Goal: Task Accomplishment & Management: Complete application form

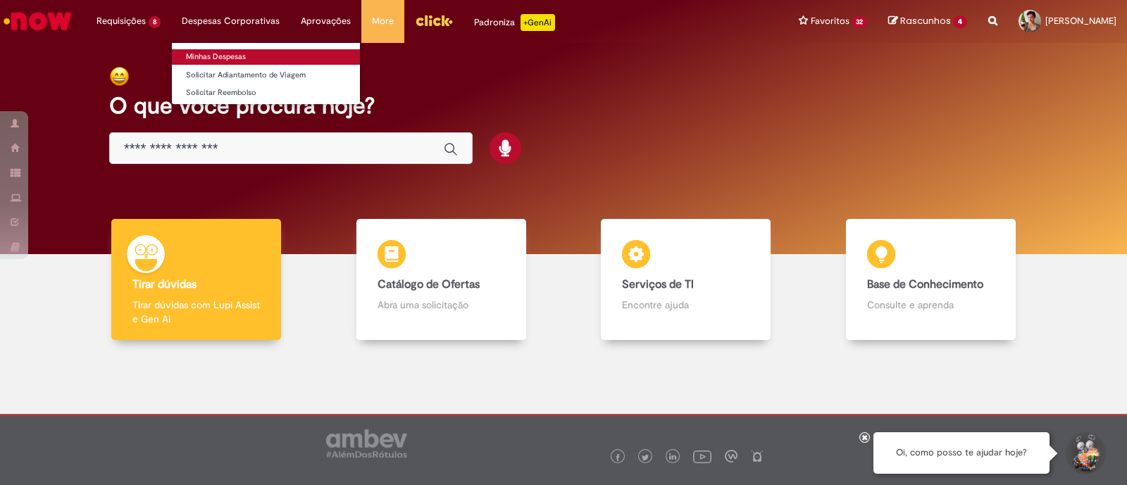
click at [244, 62] on link "Minhas Despesas" at bounding box center [266, 56] width 188 height 15
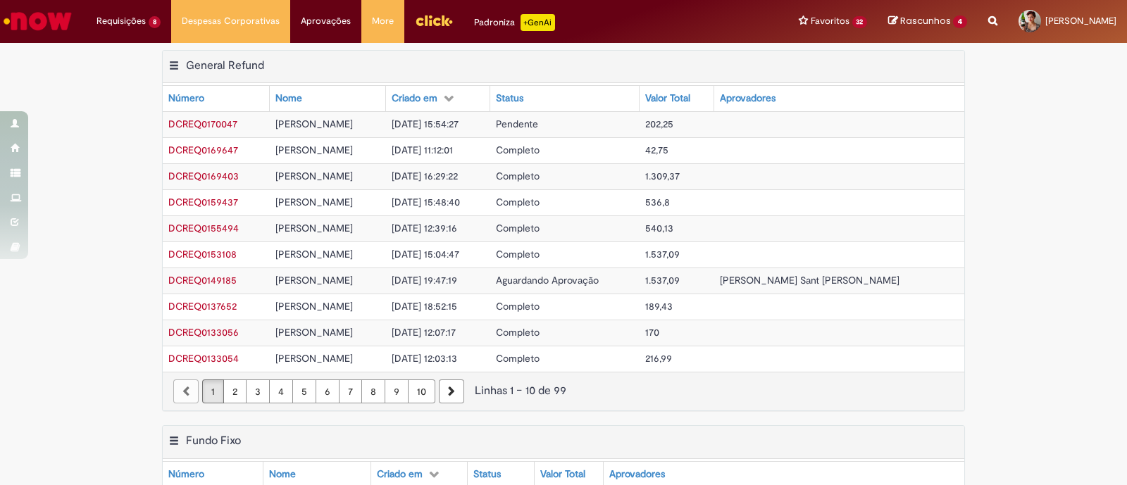
click at [459, 125] on span "[DATE] 15:54:27" at bounding box center [425, 124] width 67 height 13
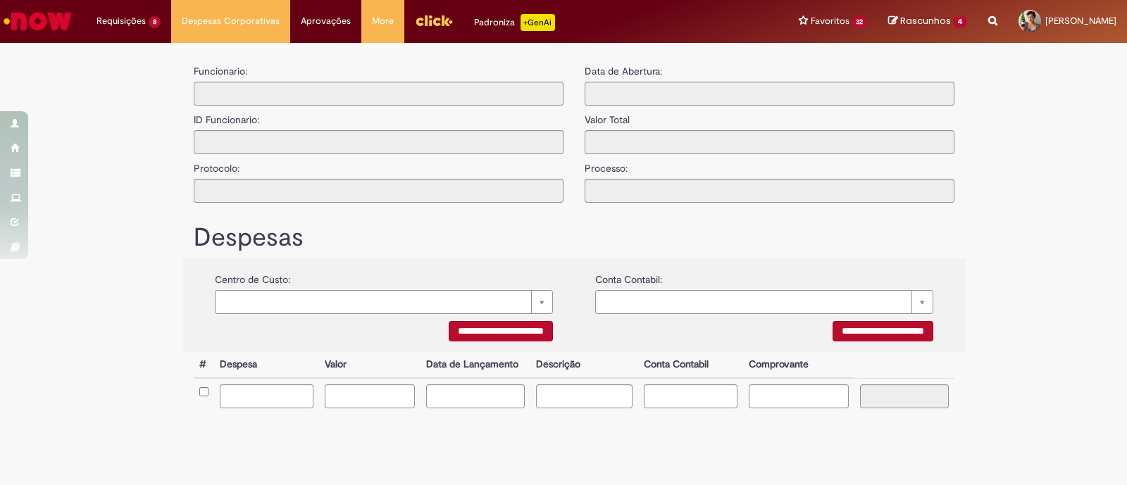
type input "**********"
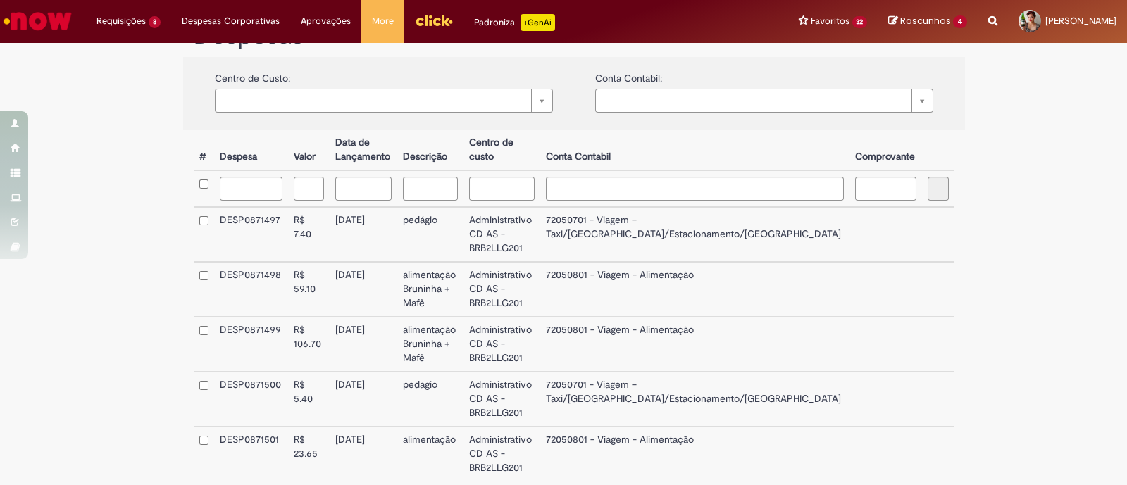
scroll to position [107, 0]
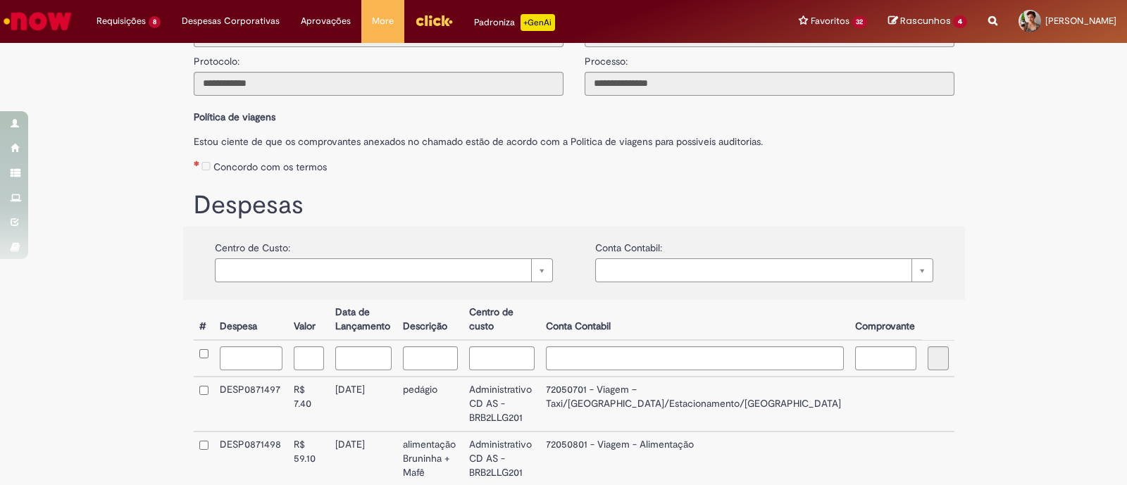
click at [273, 161] on label "Concordo com os termos" at bounding box center [269, 167] width 113 height 14
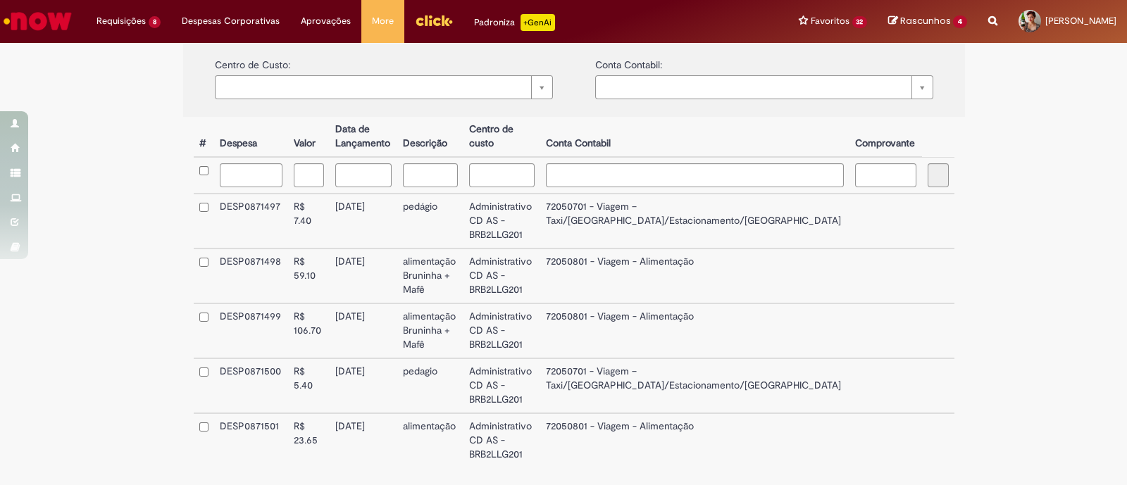
scroll to position [301, 0]
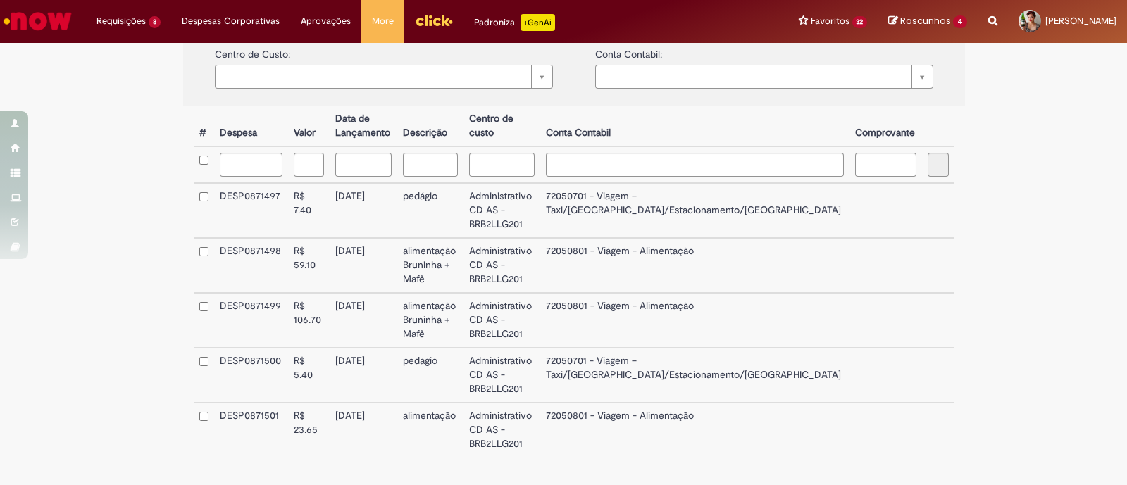
click at [850, 215] on td "Excluir o Comprovante" at bounding box center [886, 210] width 73 height 55
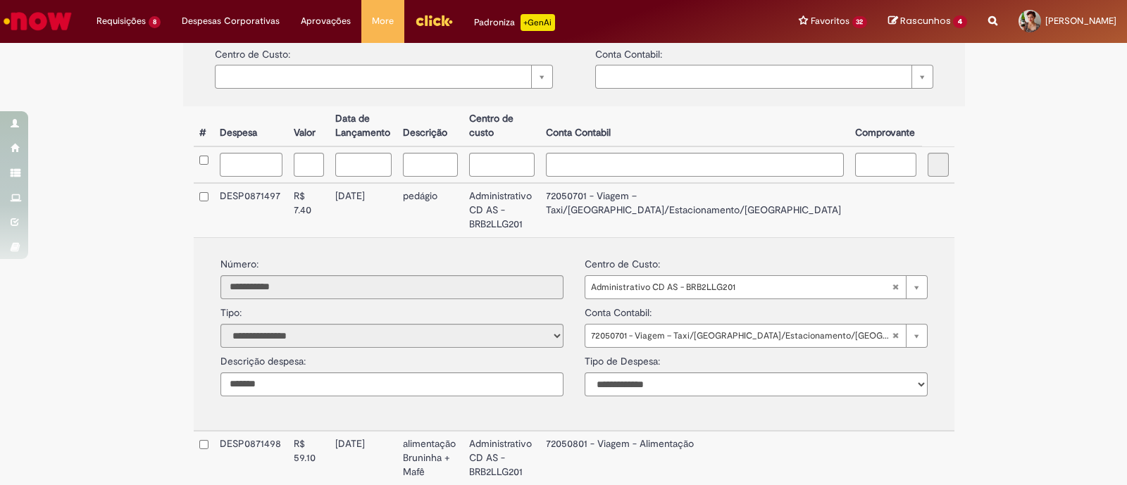
click at [673, 201] on td "72050701 - Viagem – Taxi/[GEOGRAPHIC_DATA]/Estacionamento/[GEOGRAPHIC_DATA]" at bounding box center [694, 210] width 309 height 54
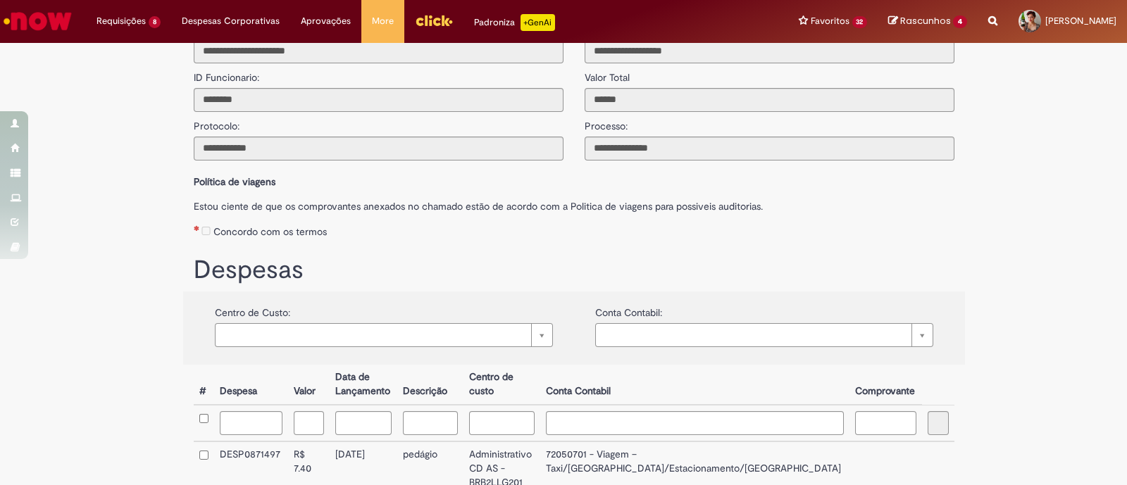
scroll to position [38, 0]
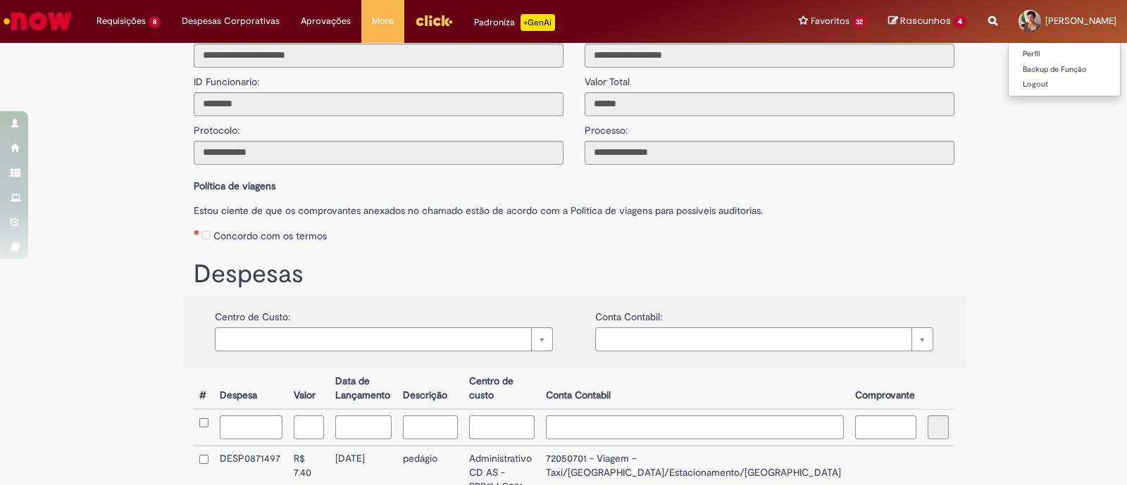
drag, startPoint x: 1105, startPoint y: 79, endPoint x: 1095, endPoint y: 16, distance: 63.4
click at [1095, 16] on div "Pular para o conteúdo da página Requisições 8 Exibir Todas as Solicitações Soli…" at bounding box center [563, 242] width 1127 height 485
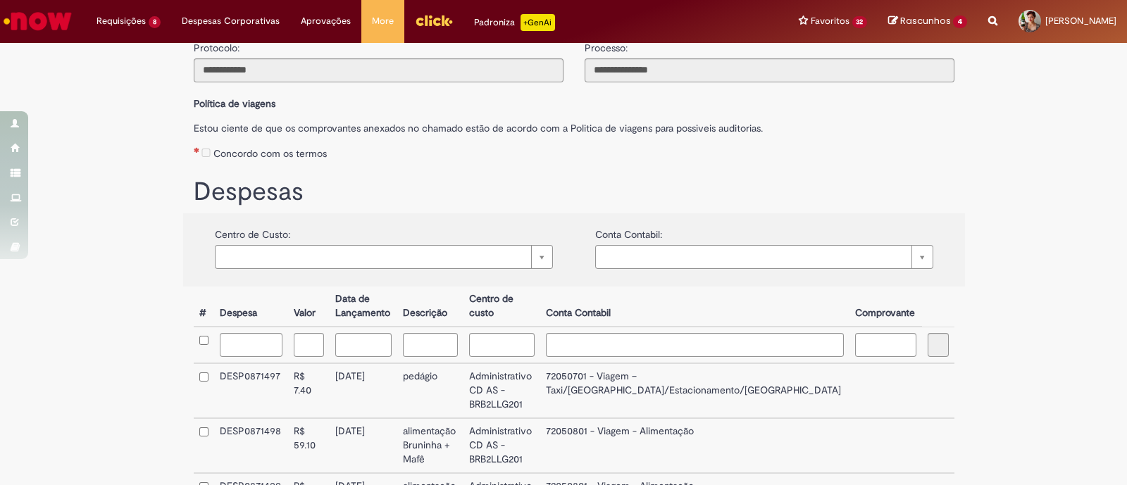
scroll to position [313, 0]
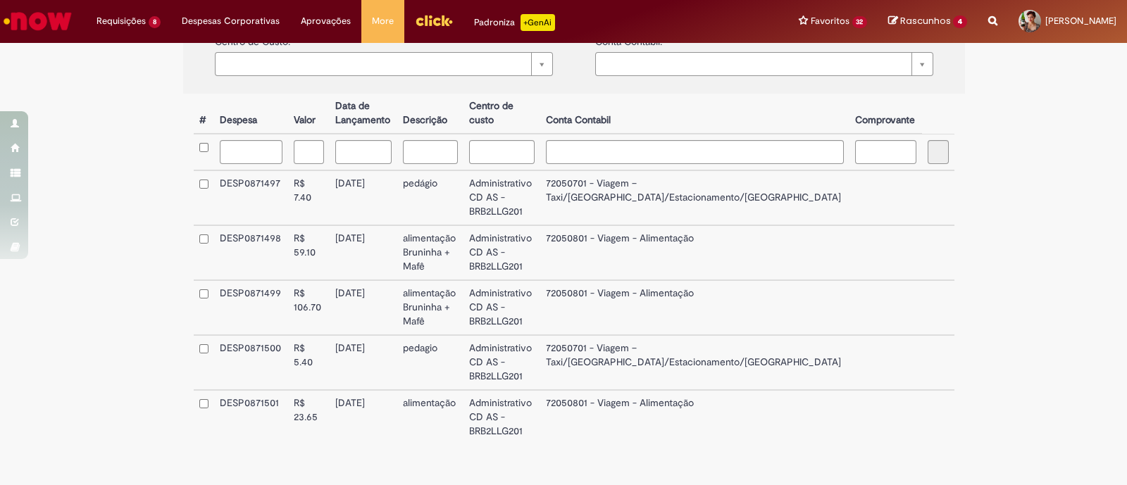
click at [802, 185] on td "72050701 - Viagem – Taxi/[GEOGRAPHIC_DATA]/Estacionamento/[GEOGRAPHIC_DATA]" at bounding box center [694, 197] width 309 height 55
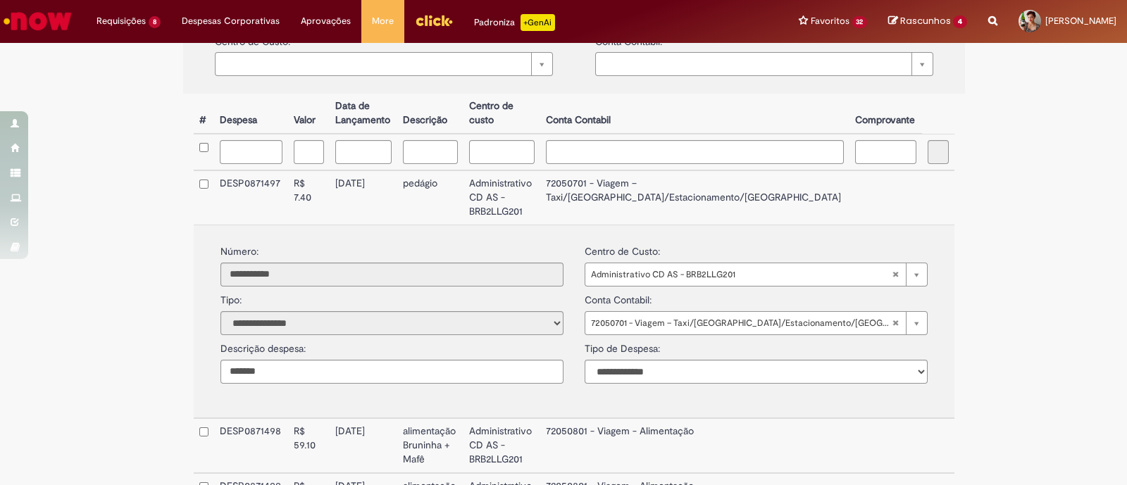
click at [800, 188] on td "72050701 - Viagem – Taxi/[GEOGRAPHIC_DATA]/Estacionamento/[GEOGRAPHIC_DATA]" at bounding box center [694, 197] width 309 height 54
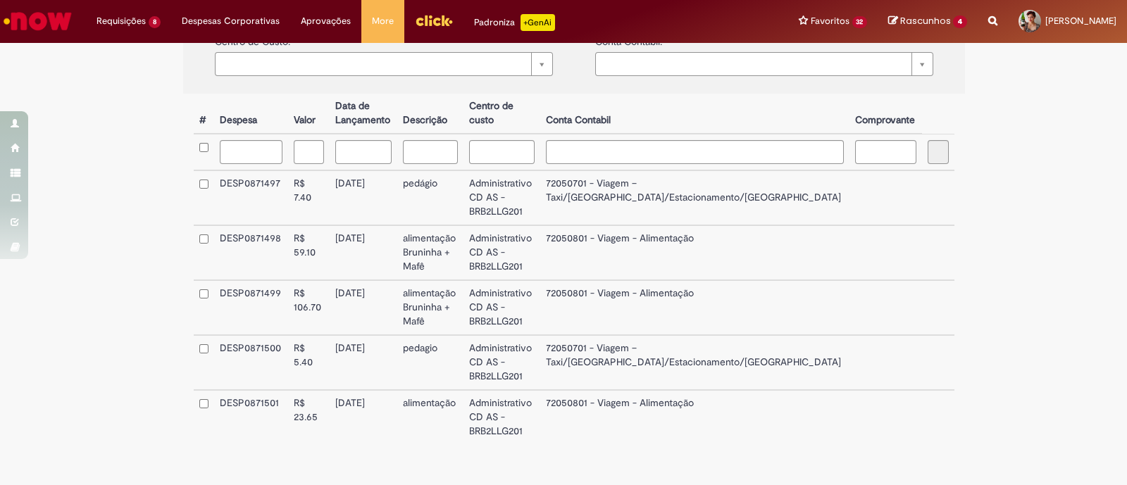
scroll to position [0, 0]
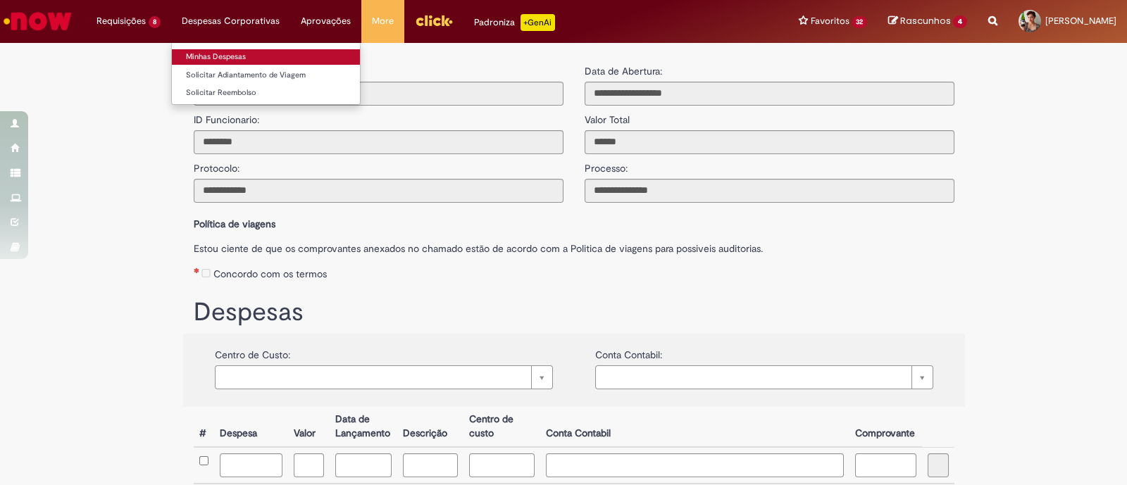
click at [247, 54] on link "Minhas Despesas" at bounding box center [266, 56] width 188 height 15
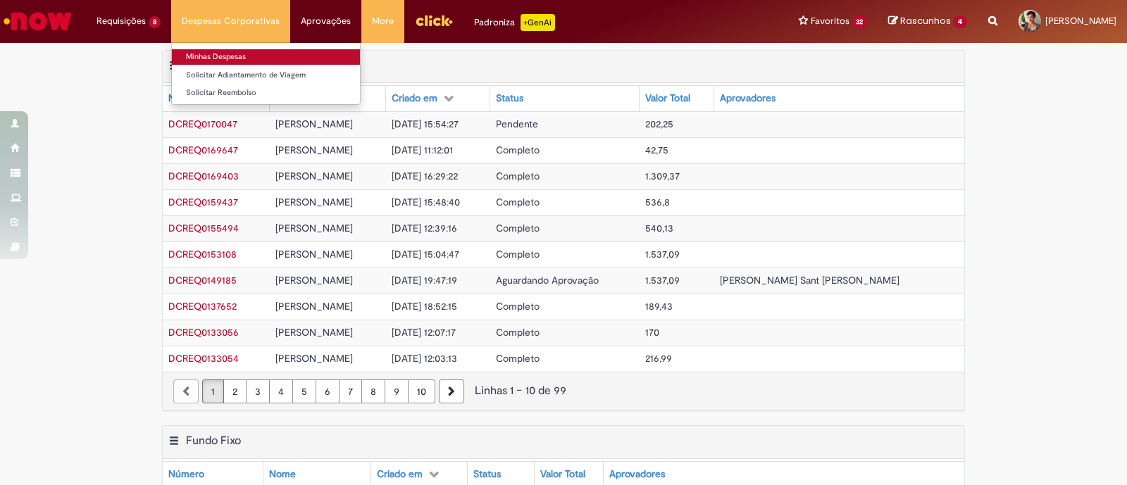
click at [232, 51] on link "Minhas Despesas" at bounding box center [266, 56] width 188 height 15
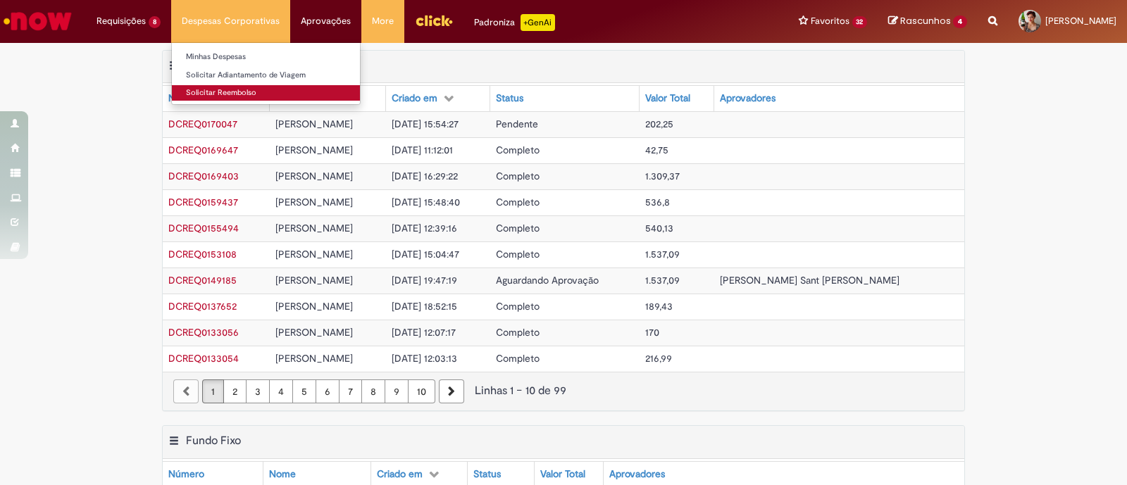
click at [245, 86] on link "Solicitar Reembolso" at bounding box center [266, 92] width 188 height 15
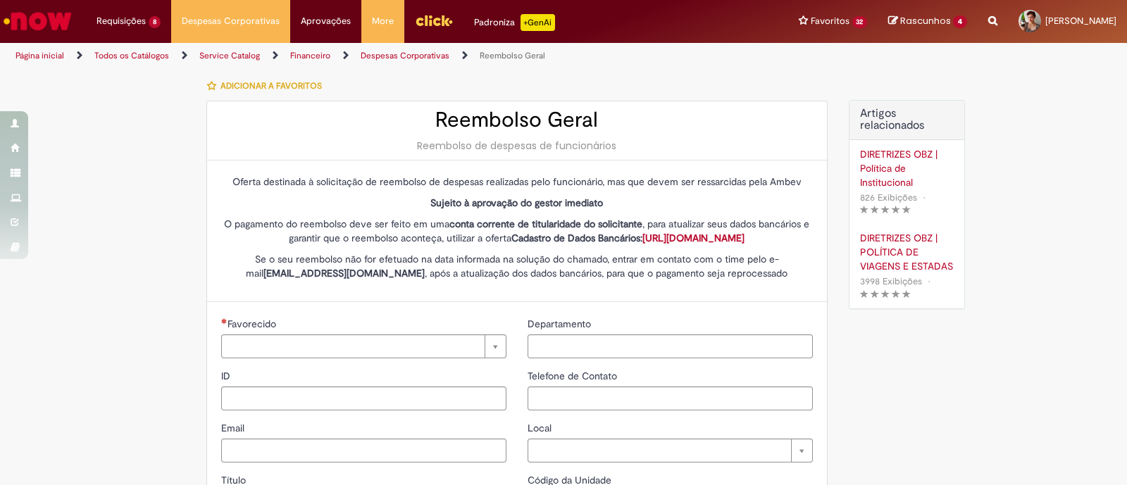
type input "********"
type input "**********"
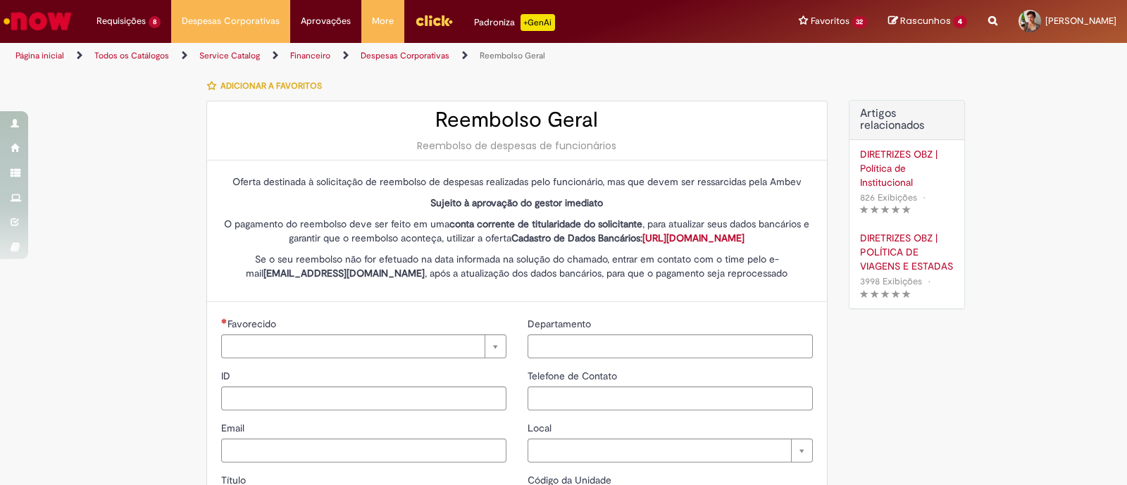
type input "****"
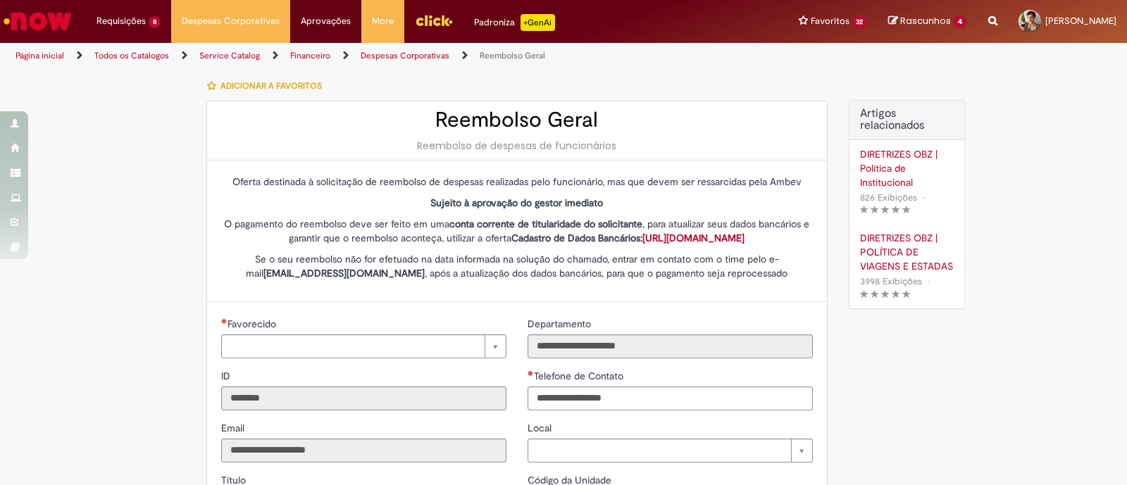
type input "**********"
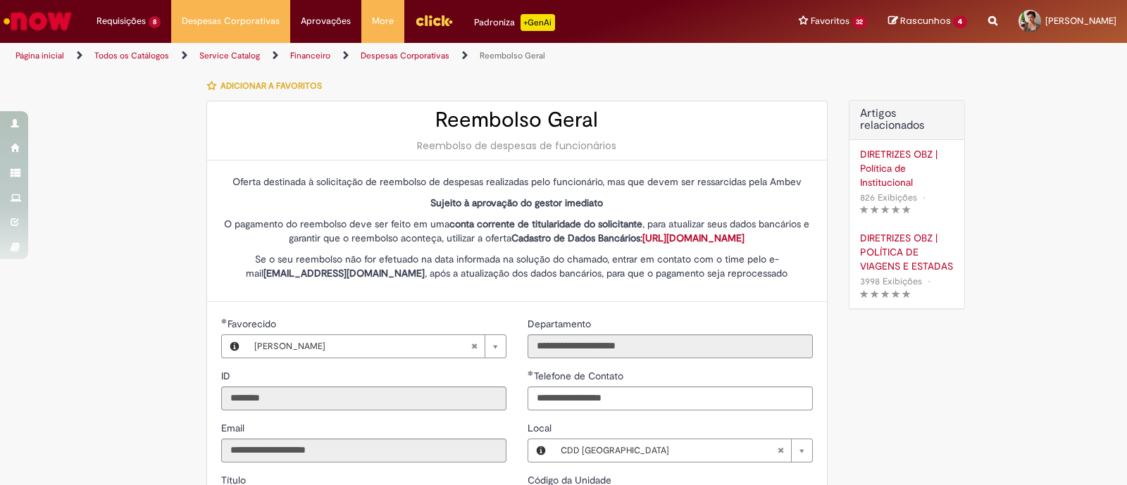
type input "**********"
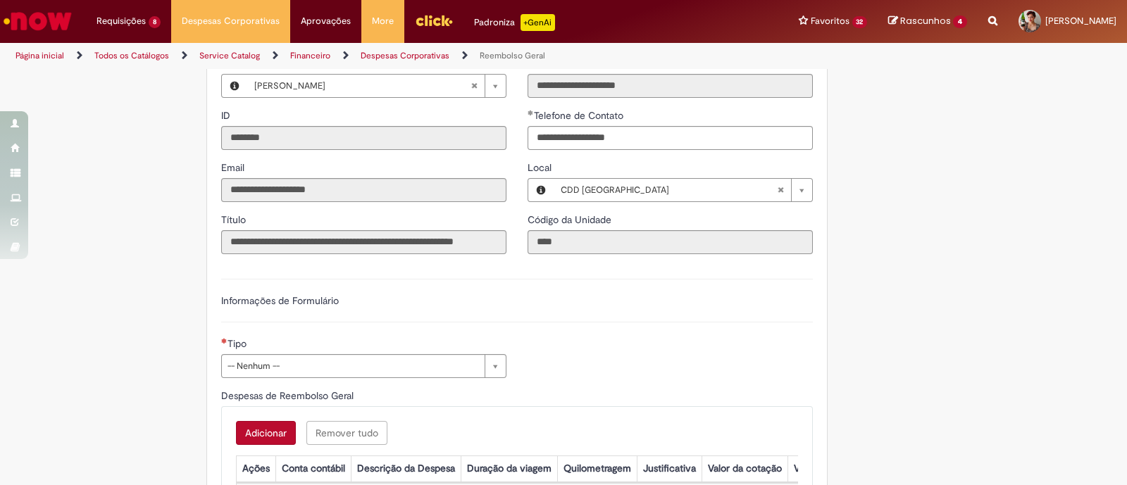
scroll to position [423, 0]
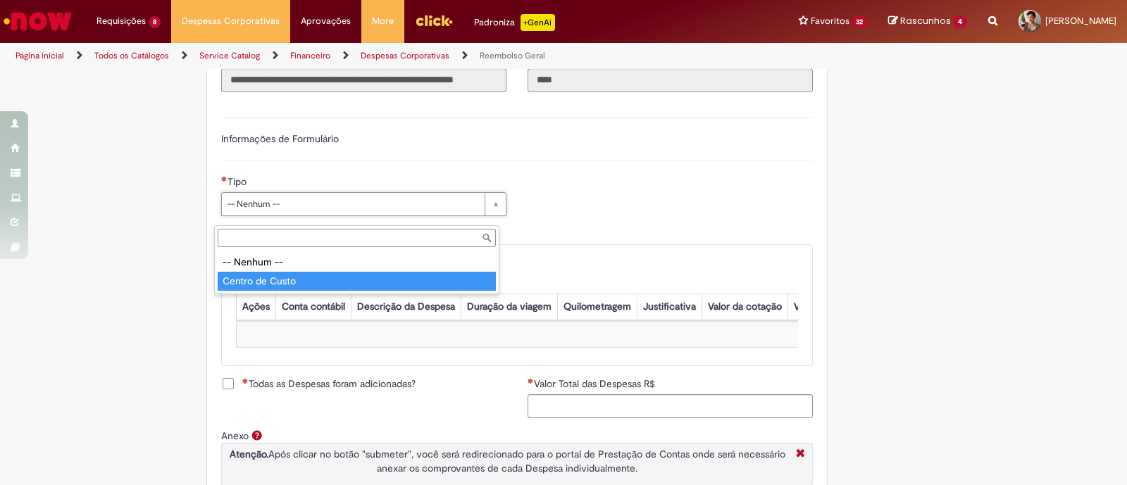
type input "**********"
select select "*"
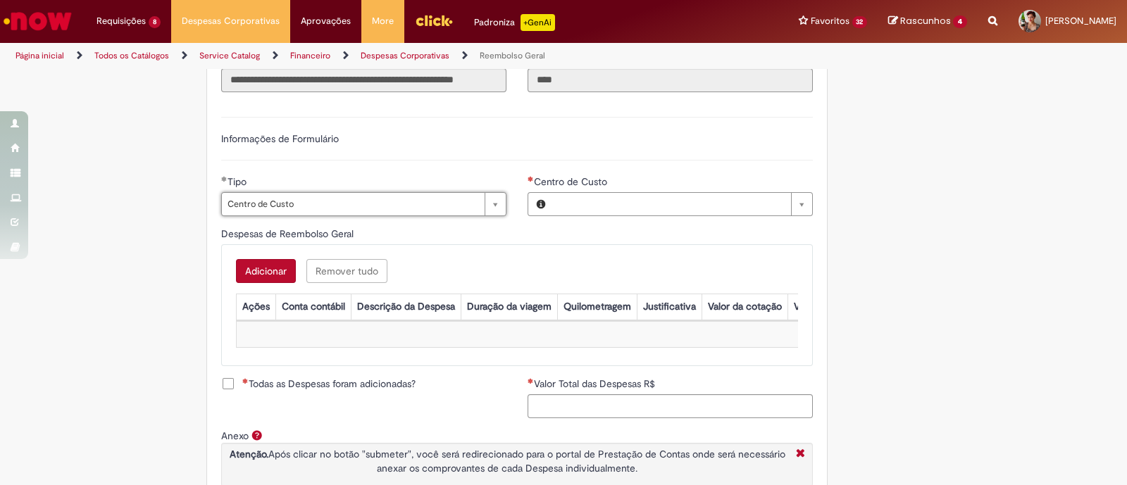
type input "**********"
click at [273, 283] on button "Adicionar" at bounding box center [266, 271] width 60 height 24
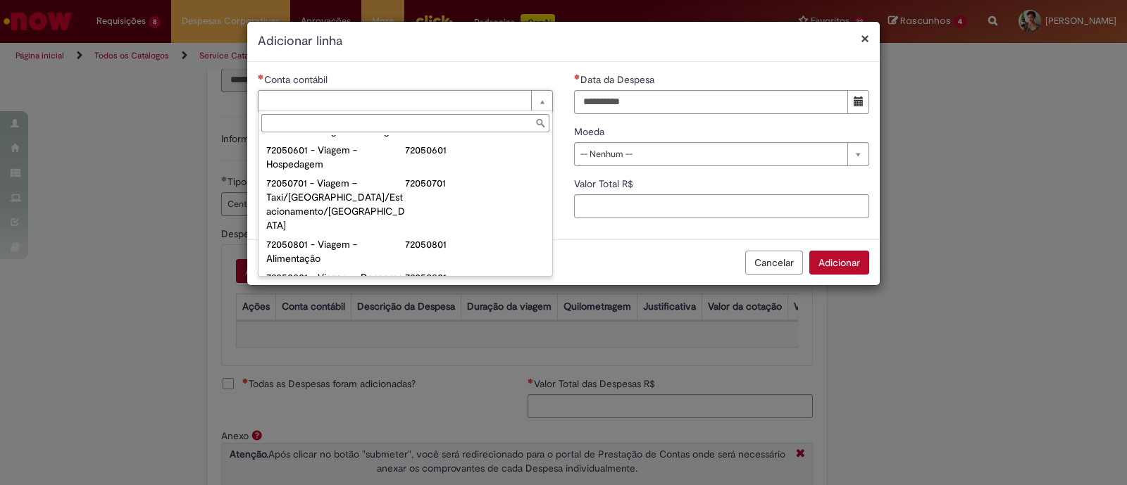
scroll to position [788, 0]
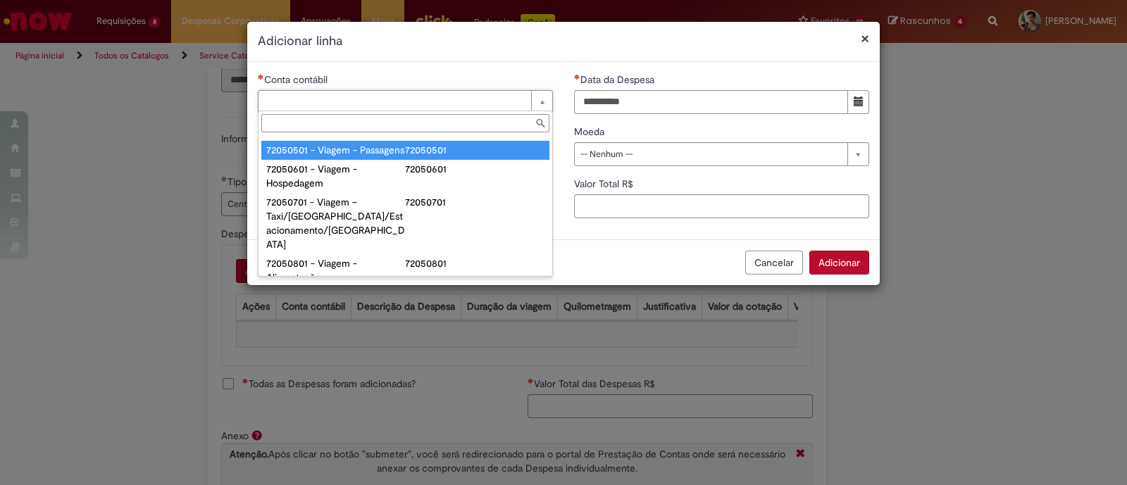
type input "**********"
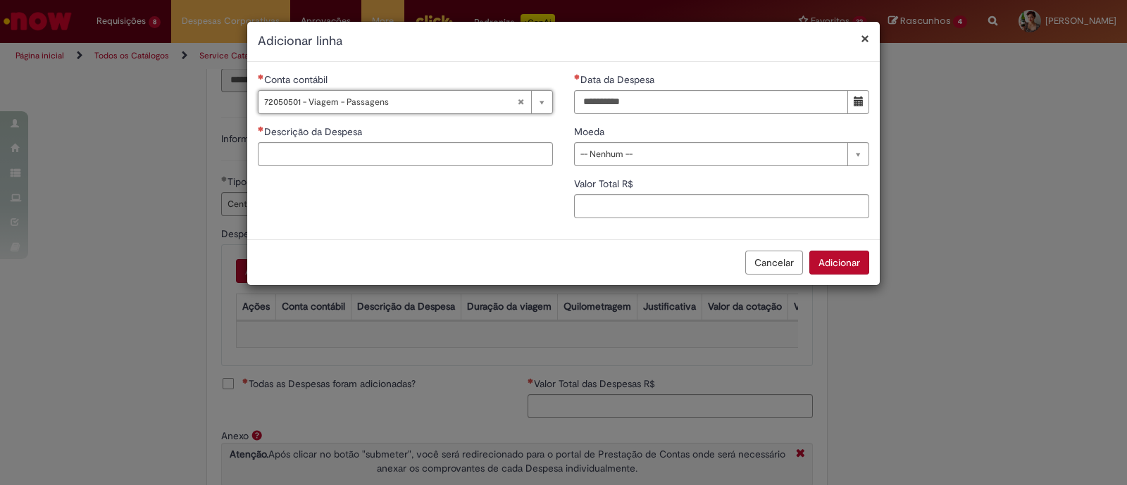
type input "**********"
click at [371, 151] on input "Descrição da Despesa" at bounding box center [405, 154] width 295 height 24
type input "*"
paste input "*"
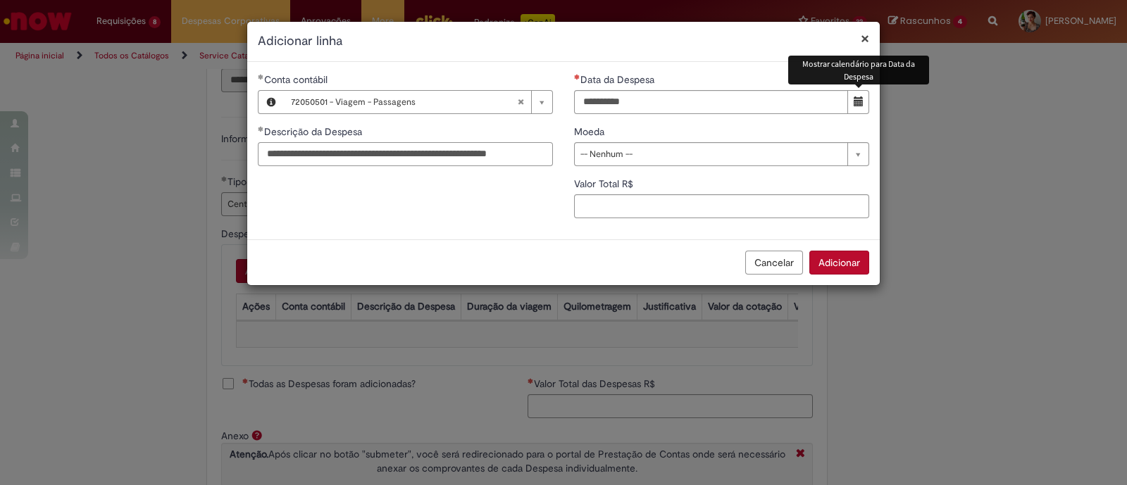
type input "**********"
click at [854, 92] on button "Mostrar calendário para Data da Despesa" at bounding box center [858, 102] width 22 height 24
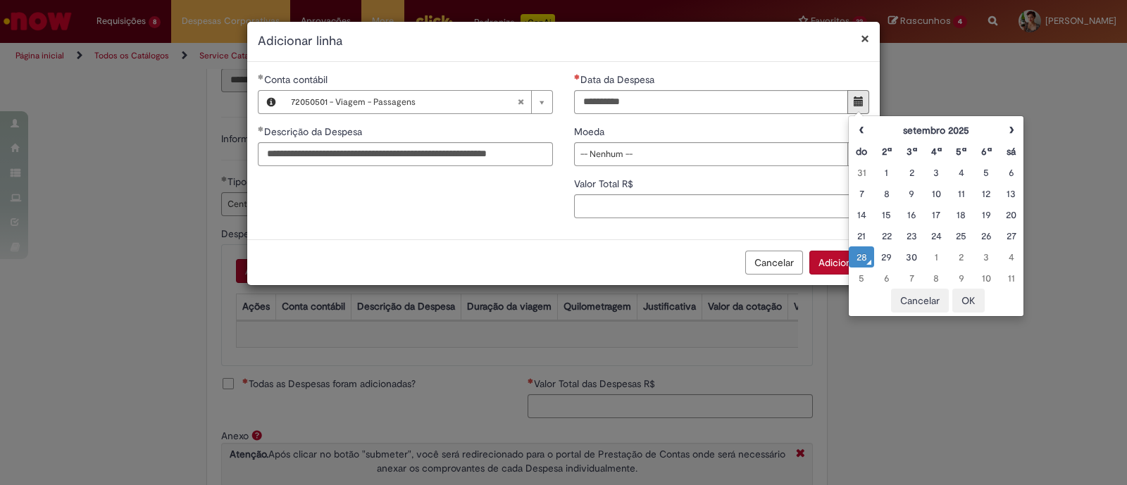
click at [858, 261] on div "28" at bounding box center [861, 257] width 18 height 14
type input "**********"
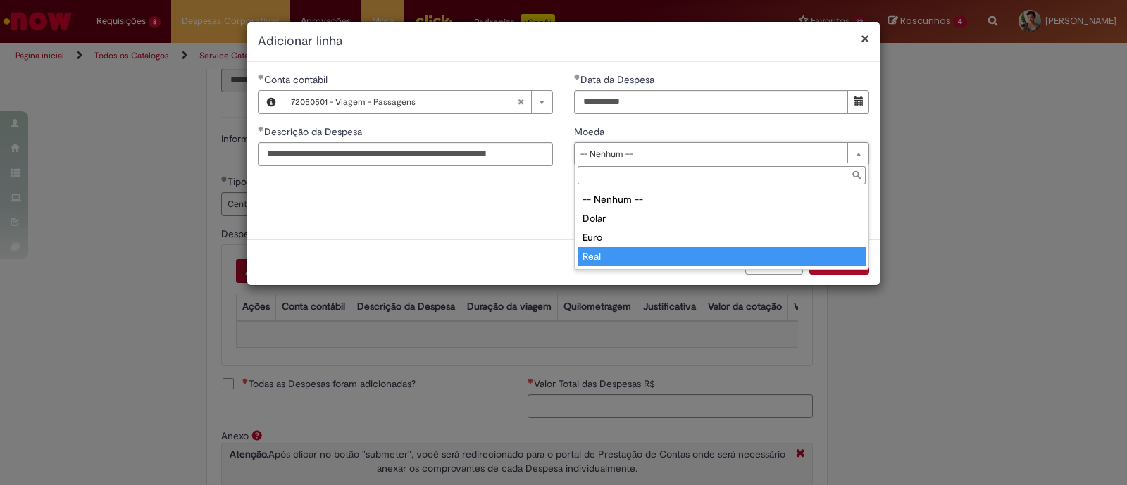
type input "****"
select select "****"
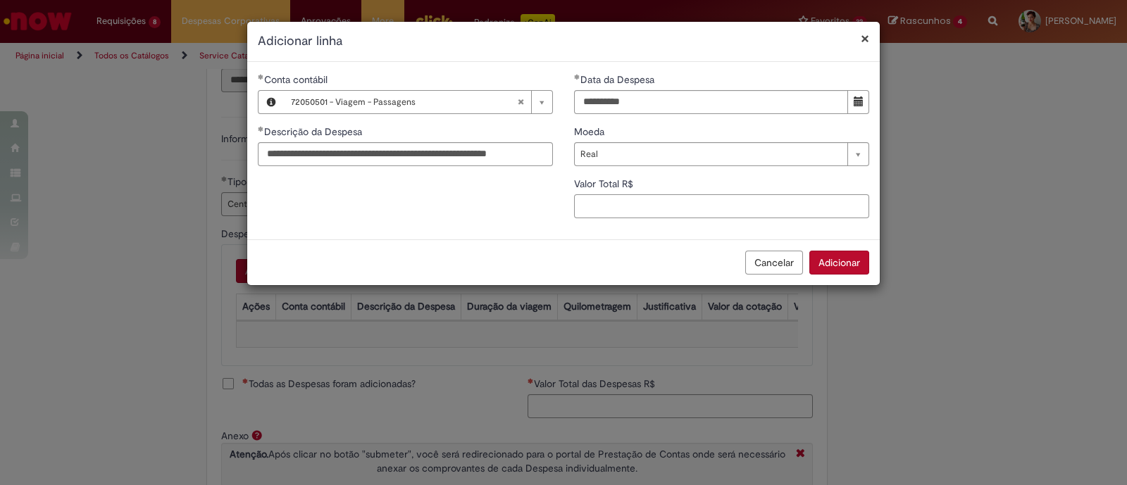
click at [630, 211] on input "Valor Total R$" at bounding box center [721, 206] width 295 height 24
type input "*****"
click at [851, 273] on button "Adicionar" at bounding box center [839, 263] width 60 height 24
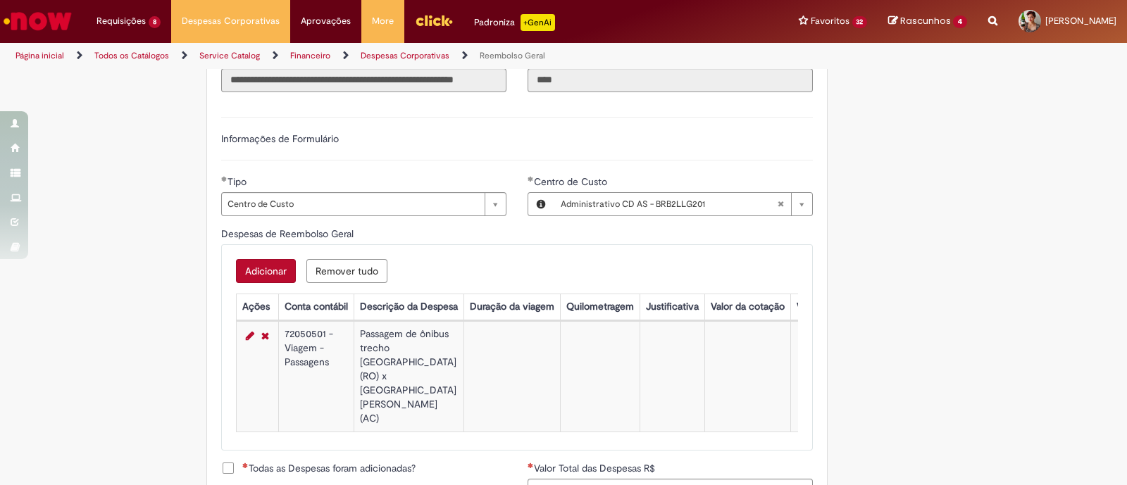
click at [303, 461] on span "Todas as Despesas foram adicionadas?" at bounding box center [328, 468] width 173 height 14
type input "******"
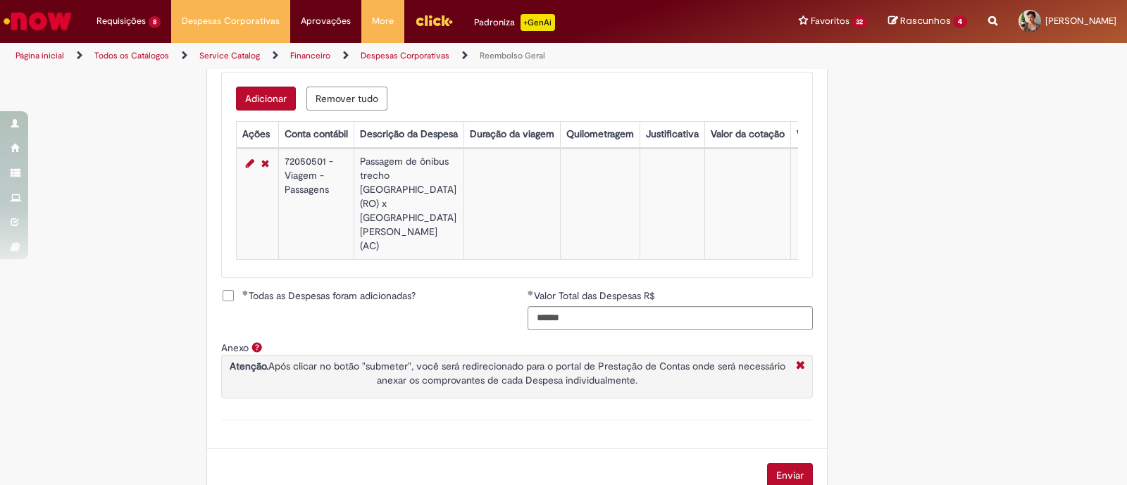
click at [789, 464] on button "Enviar" at bounding box center [790, 476] width 46 height 24
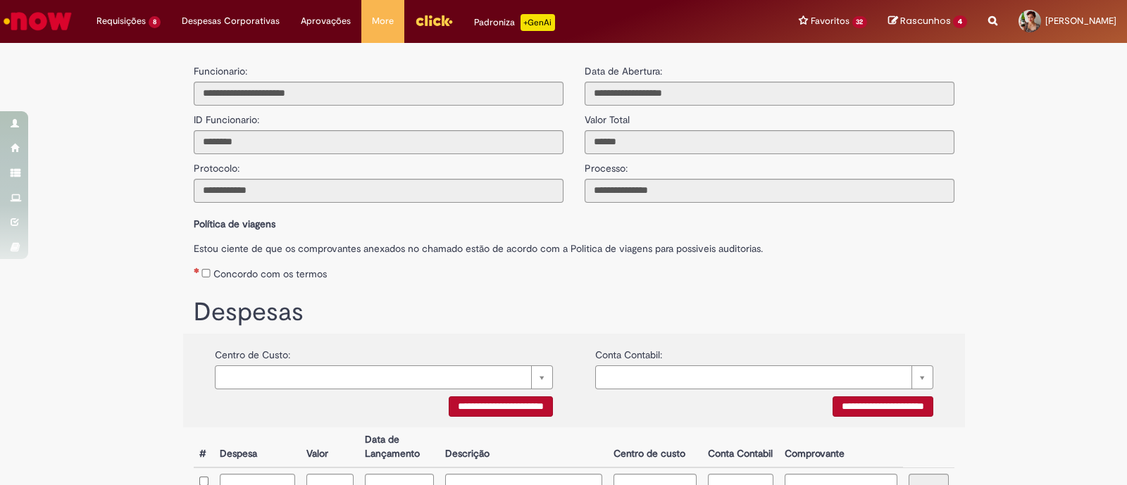
click at [216, 273] on label "Concordo com os termos" at bounding box center [269, 274] width 113 height 14
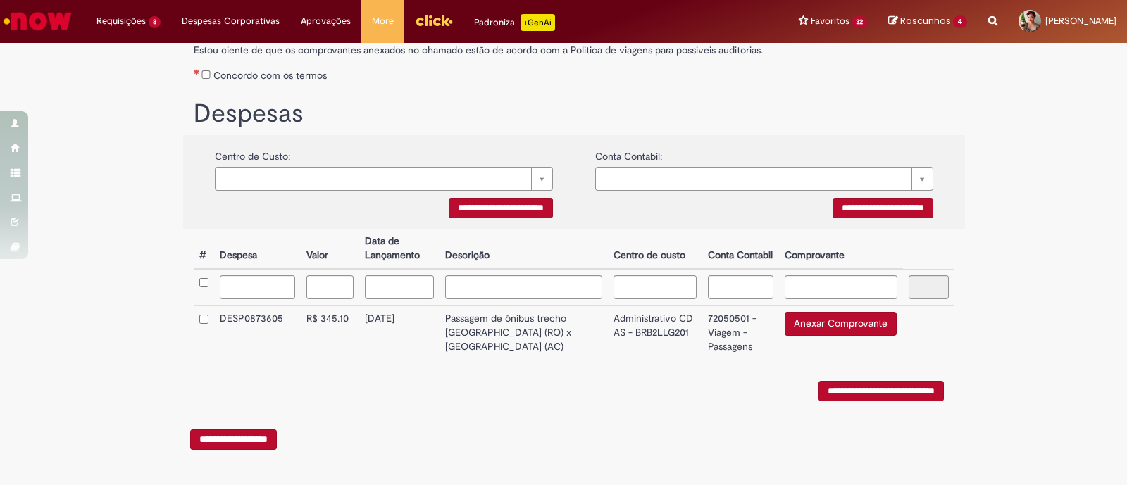
click at [807, 319] on button "Anexar Comprovante" at bounding box center [841, 324] width 112 height 24
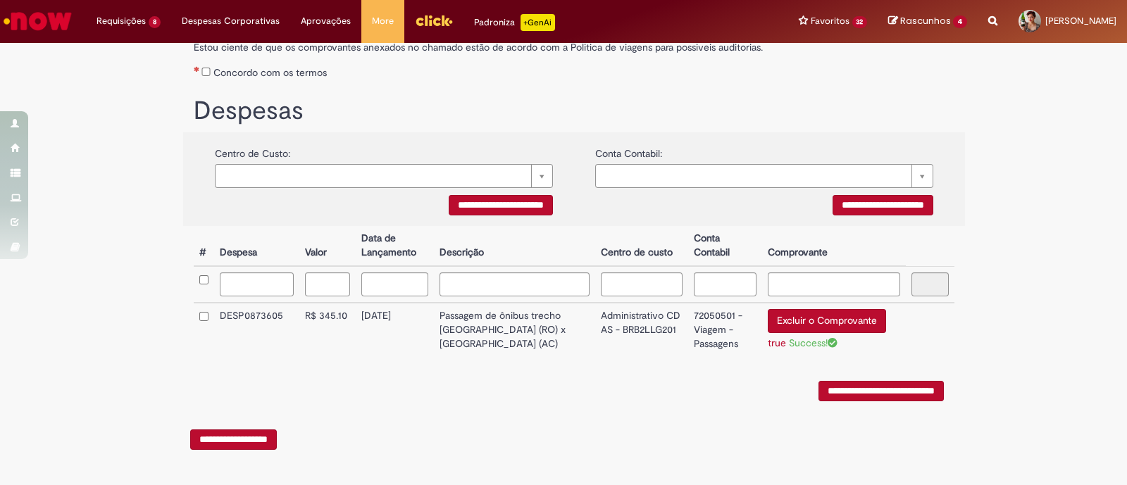
click at [229, 316] on td "DESP0873605" at bounding box center [256, 331] width 85 height 57
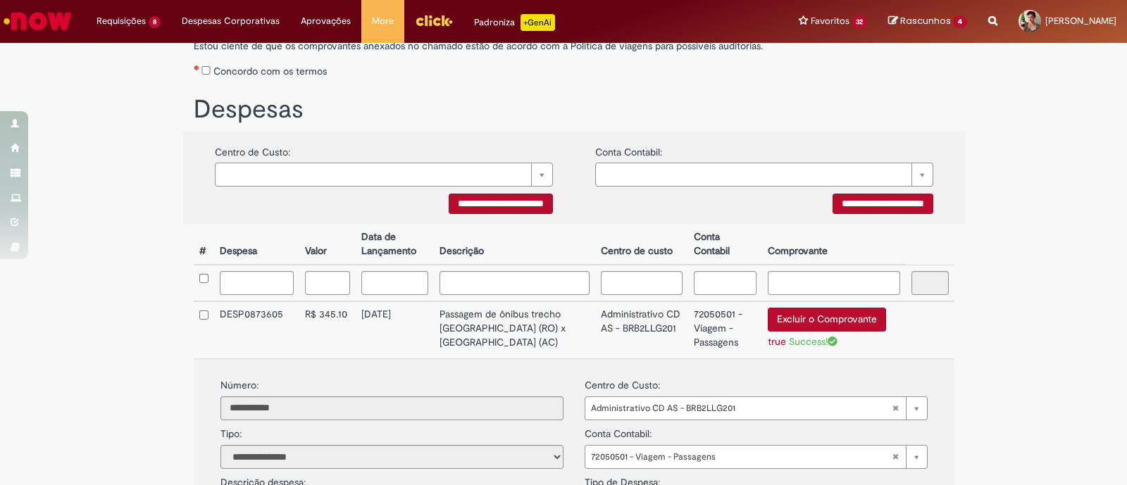
click at [595, 331] on td "Administrativo CD AS - BRB2LLG201" at bounding box center [641, 330] width 92 height 57
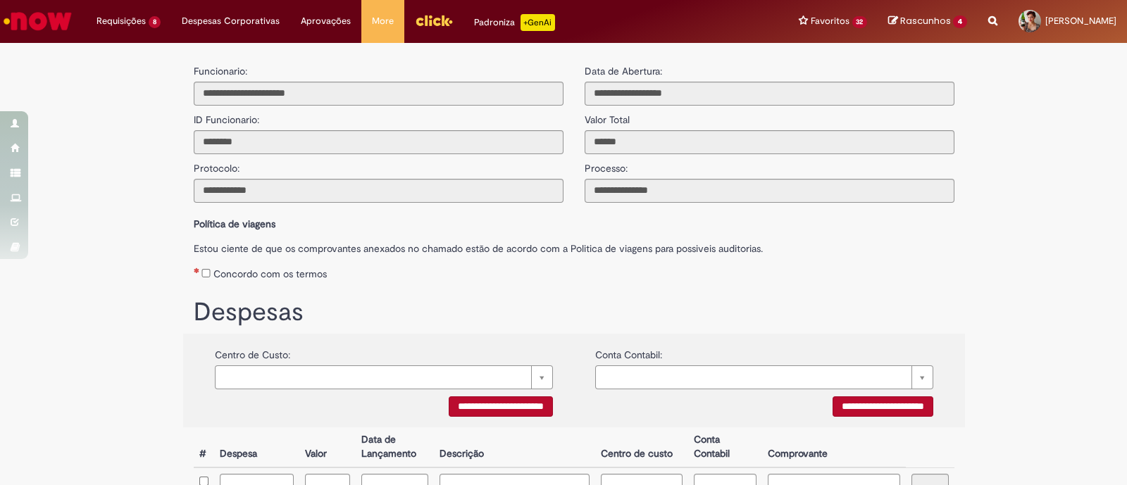
scroll to position [205, 0]
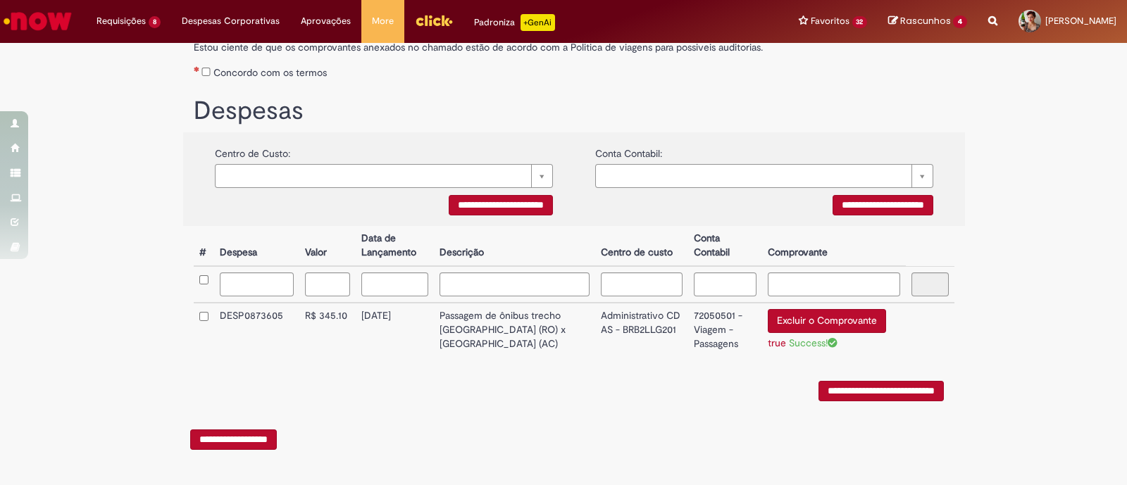
click at [924, 399] on input "**********" at bounding box center [881, 391] width 125 height 20
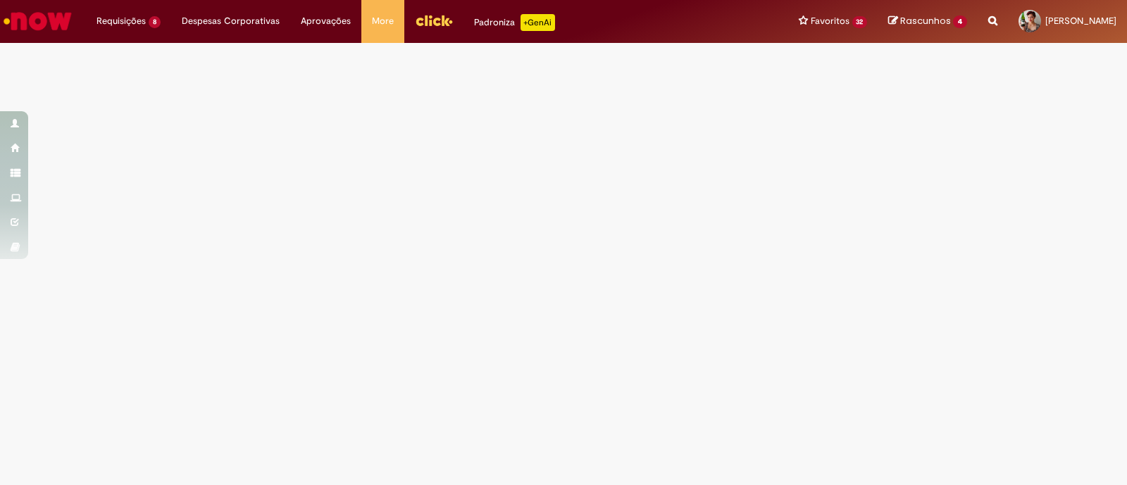
scroll to position [0, 0]
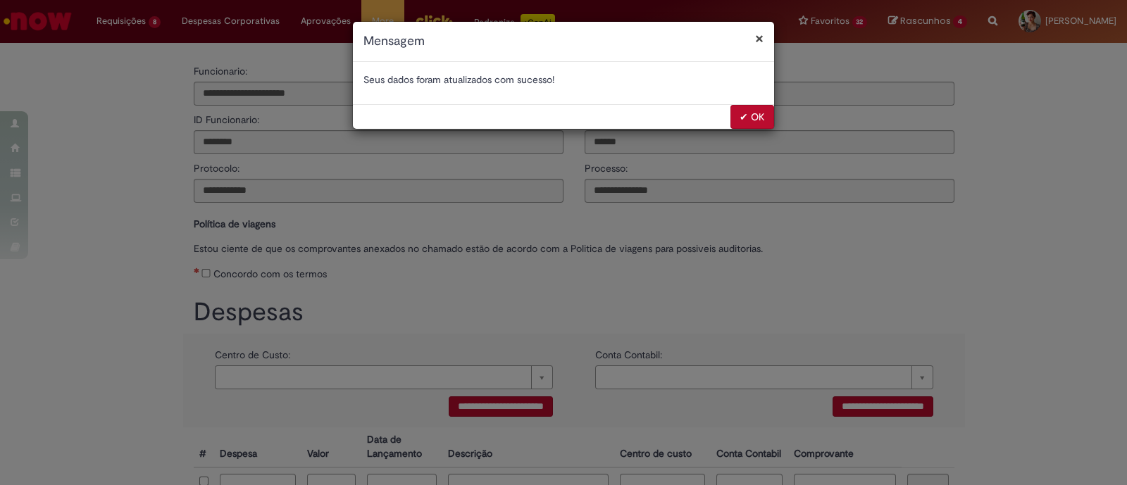
click at [750, 109] on button "✔ OK" at bounding box center [753, 117] width 44 height 24
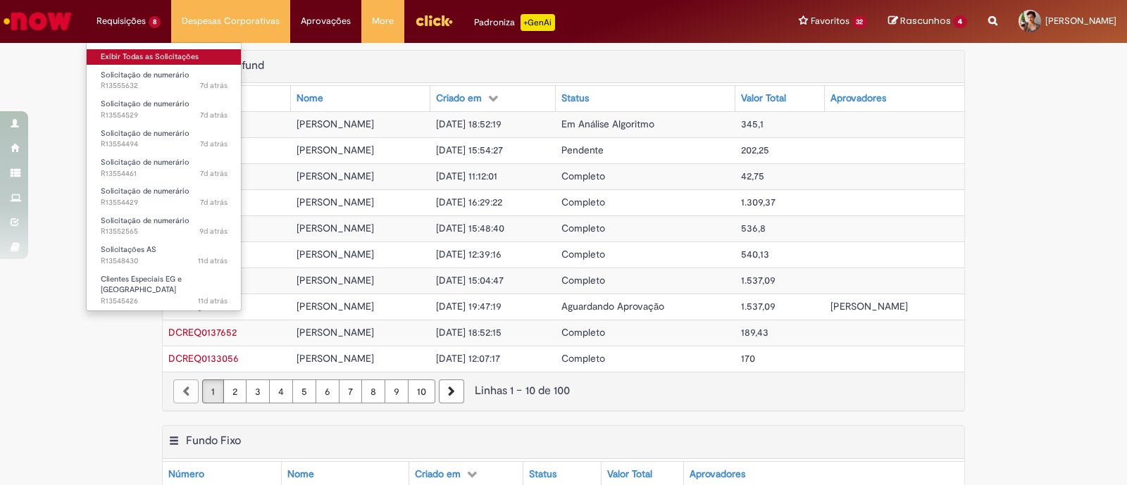
click at [147, 51] on link "Exibir Todas as Solicitações" at bounding box center [164, 56] width 155 height 15
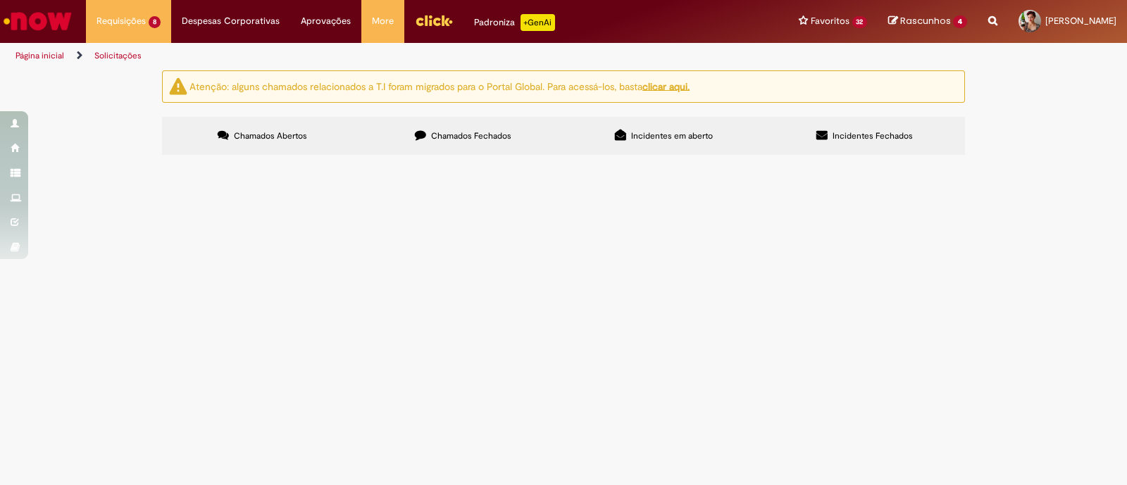
click at [0, 0] on td "Solicitação de numerário" at bounding box center [0, 0] width 0 height 0
click at [0, 0] on span "Solicitação de numerário" at bounding box center [0, 0] width 0 height 0
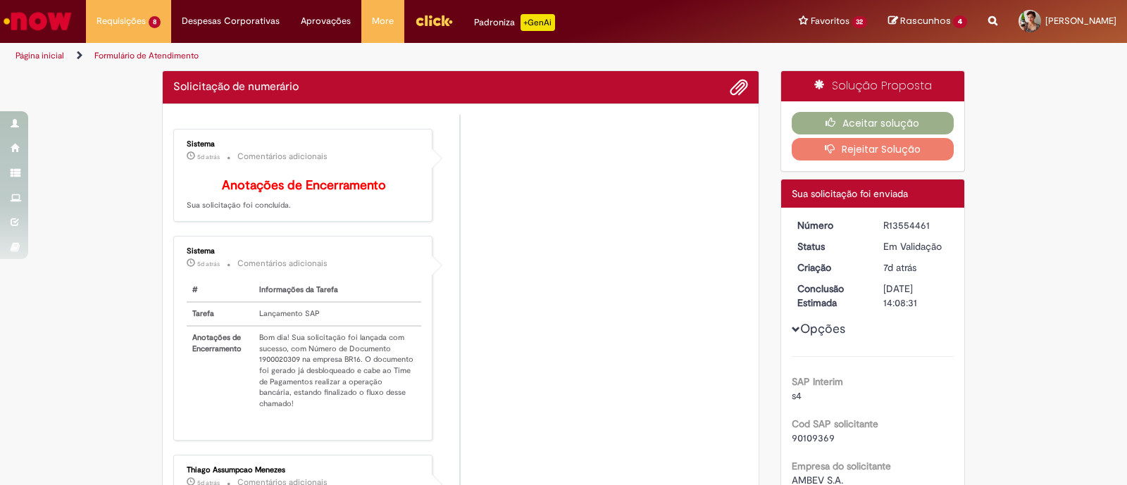
click at [409, 326] on td "Lançamento SAP" at bounding box center [338, 314] width 168 height 24
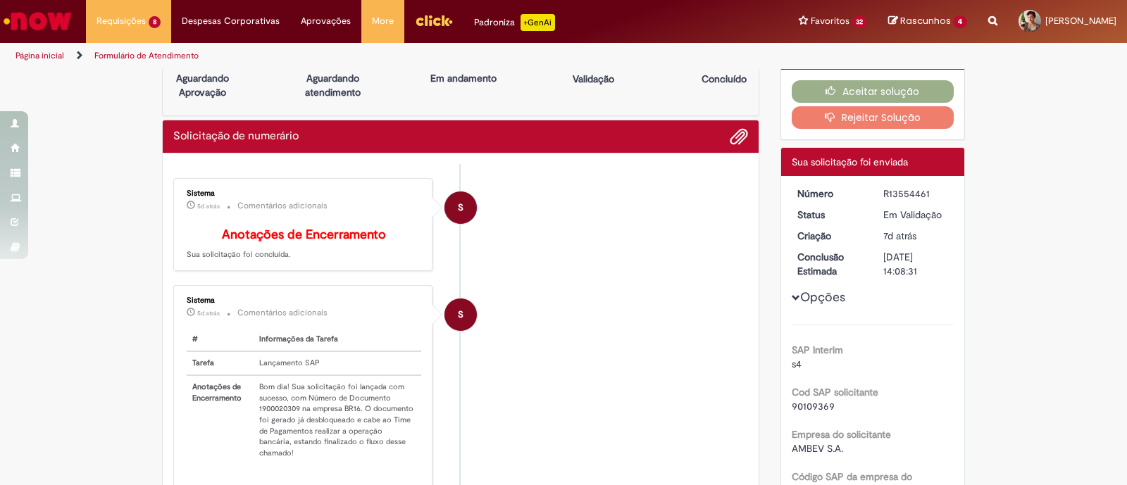
scroll to position [35, 0]
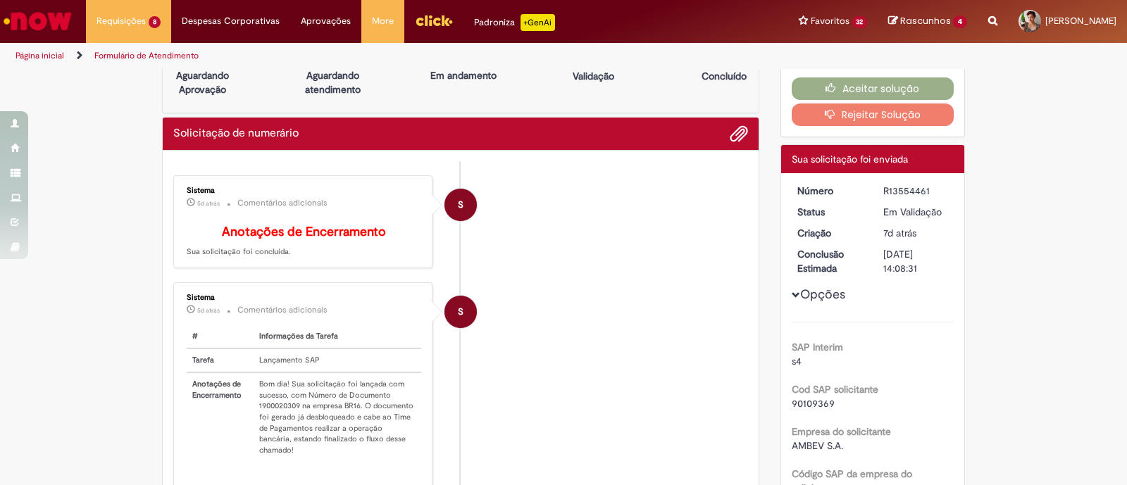
click at [278, 410] on td "Bom dia! Sua solicitação foi lançada com sucesso, com Número de Documento 19000…" at bounding box center [338, 417] width 168 height 89
copy td "1900020309"
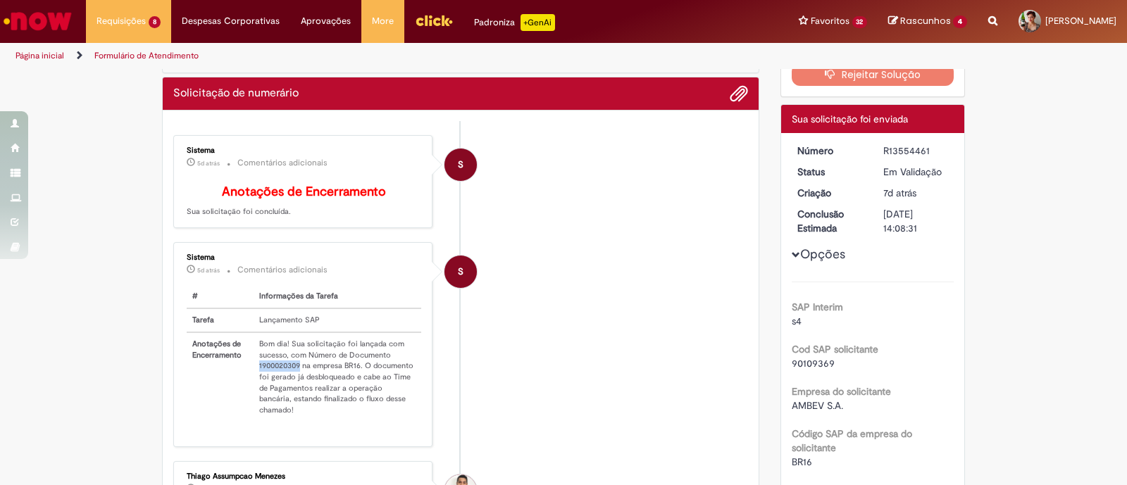
scroll to position [106, 0]
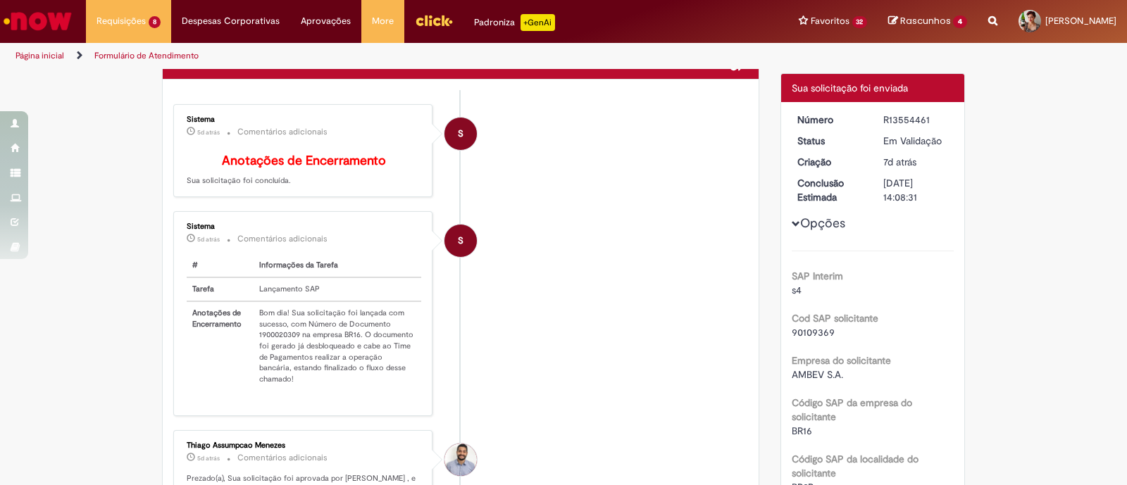
drag, startPoint x: 1109, startPoint y: 163, endPoint x: 1120, endPoint y: 160, distance: 10.9
click at [1120, 160] on section "Formulário de Atendimento Verificar Código de Barras Aguardando Aprovação Aguar…" at bounding box center [563, 277] width 1127 height 416
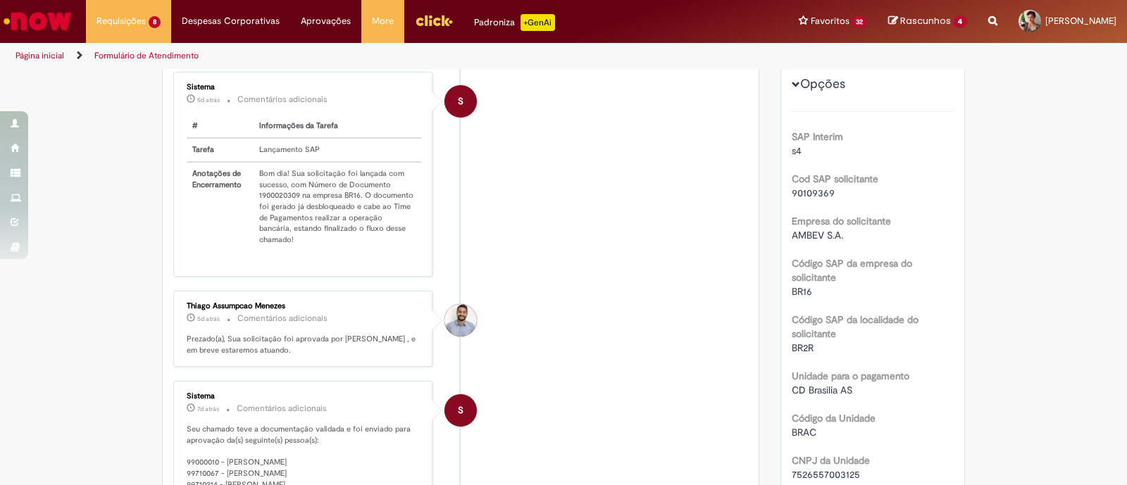
scroll to position [161, 0]
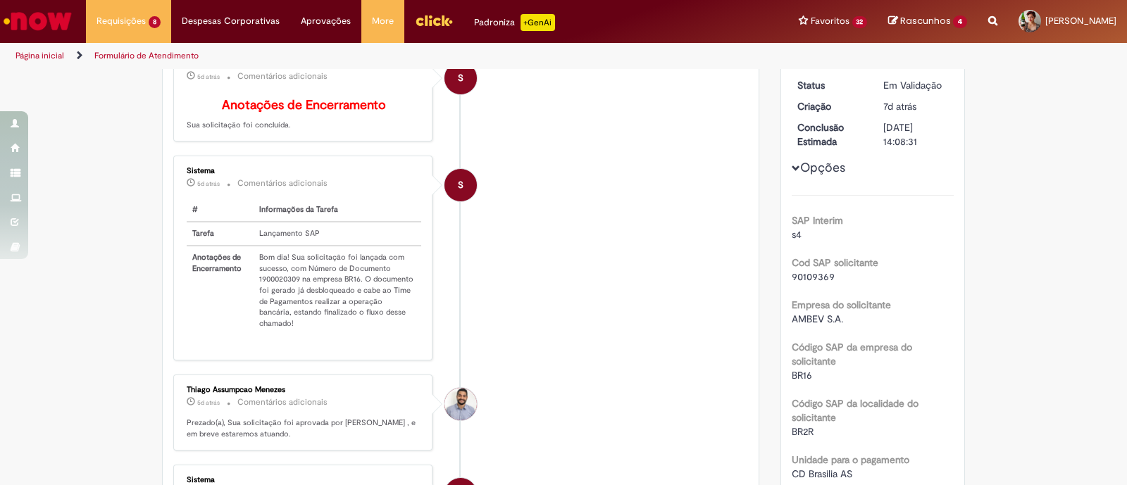
click at [330, 282] on td "Bom dia! Sua solicitação foi lançada com sucesso, com Número de Documento 19000…" at bounding box center [338, 290] width 168 height 89
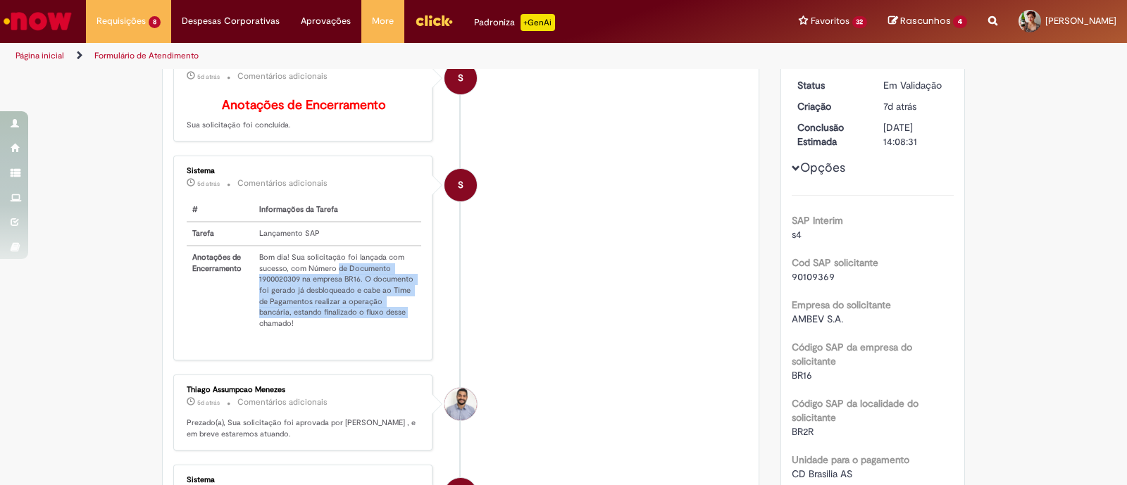
drag, startPoint x: 330, startPoint y: 282, endPoint x: 365, endPoint y: 329, distance: 58.5
click at [365, 329] on td "Bom dia! Sua solicitação foi lançada com sucesso, com Número de Documento 19000…" at bounding box center [338, 290] width 168 height 89
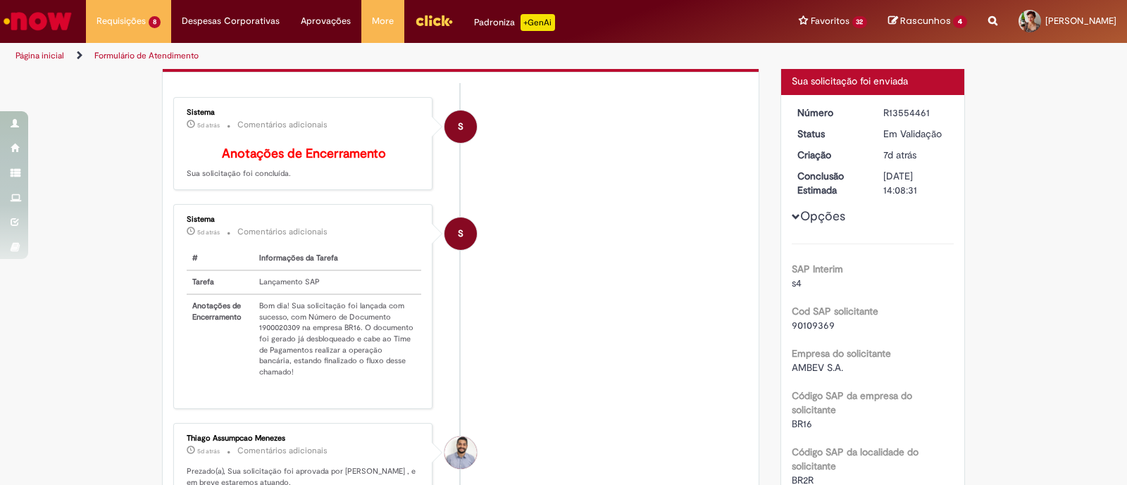
scroll to position [110, 0]
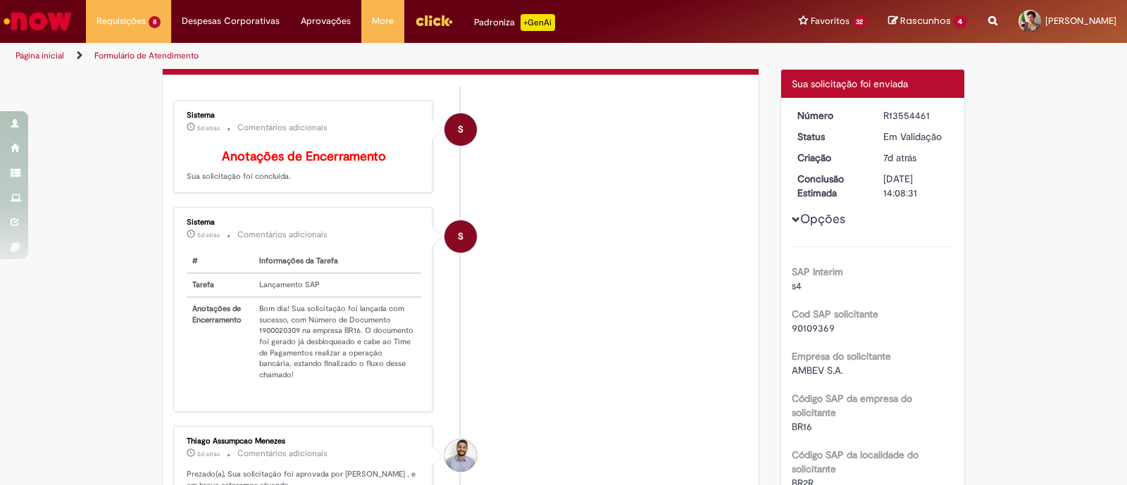
click at [634, 244] on li "S Sistema 5d atrás 5 dias atrás Comentários adicionais # Informações da Tarefa …" at bounding box center [460, 309] width 575 height 204
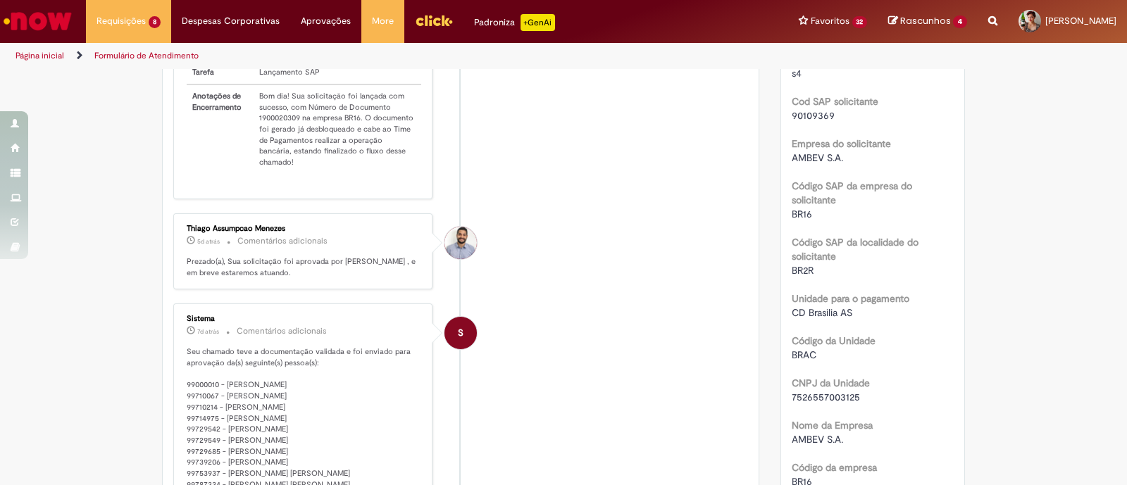
scroll to position [226, 0]
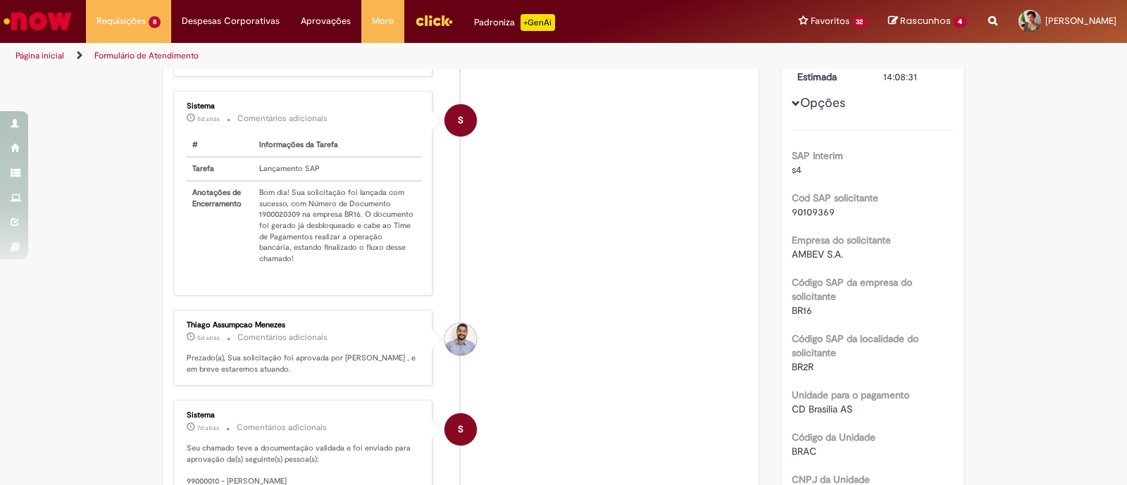
click at [264, 223] on td "Bom dia! Sua solicitação foi lançada com sucesso, com Número de Documento 19000…" at bounding box center [338, 225] width 168 height 89
copy td "1900020309"
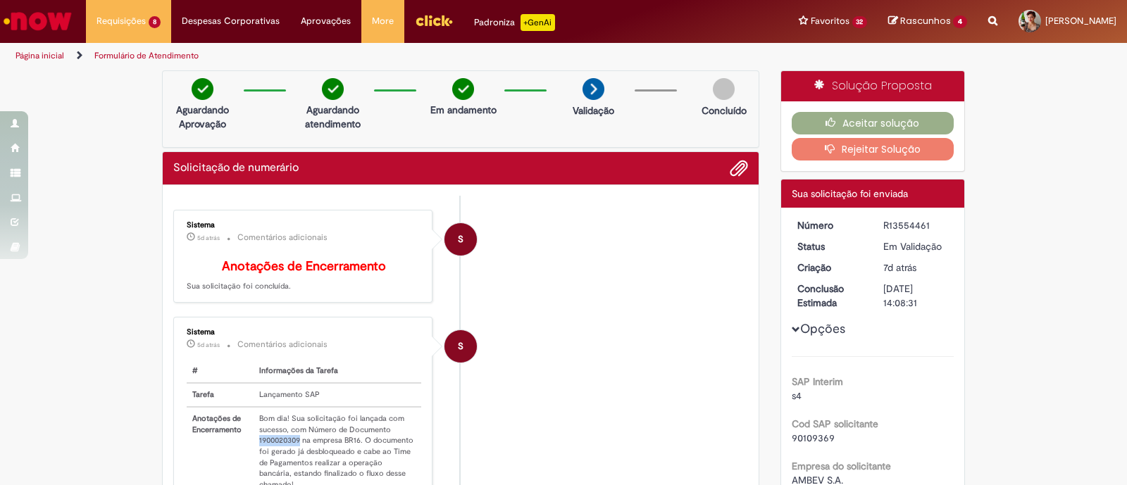
click at [260, 450] on td "Bom dia! Sua solicitação foi lançada com sucesso, com Número de Documento 19000…" at bounding box center [338, 451] width 168 height 89
copy td "1900020309"
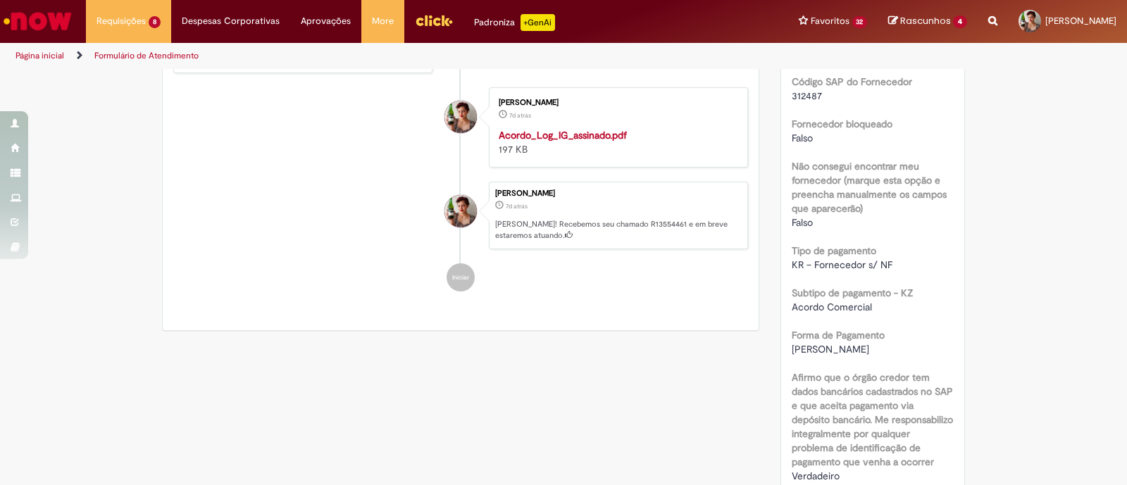
scroll to position [1063, 0]
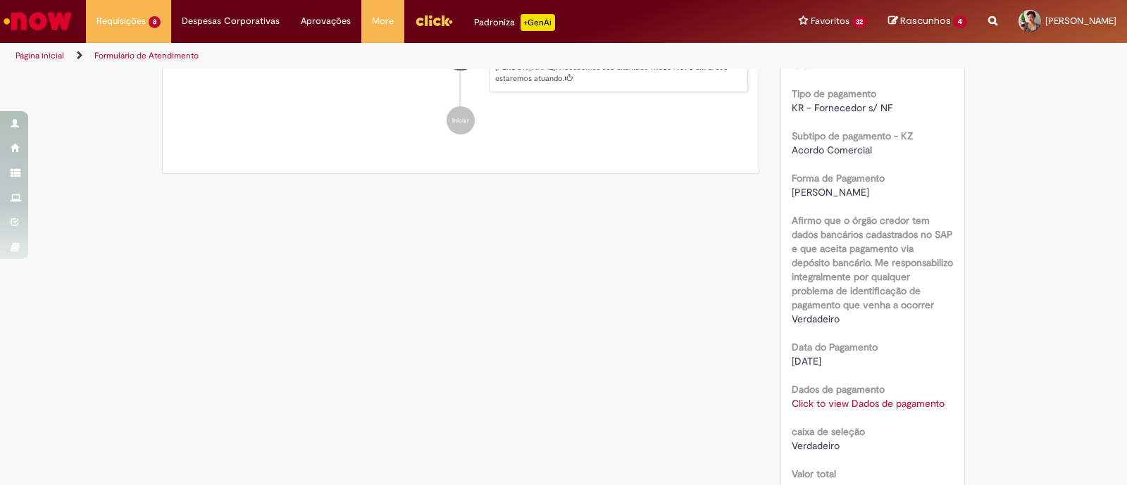
click at [821, 405] on link "Click to view Dados de pagamento" at bounding box center [868, 403] width 153 height 13
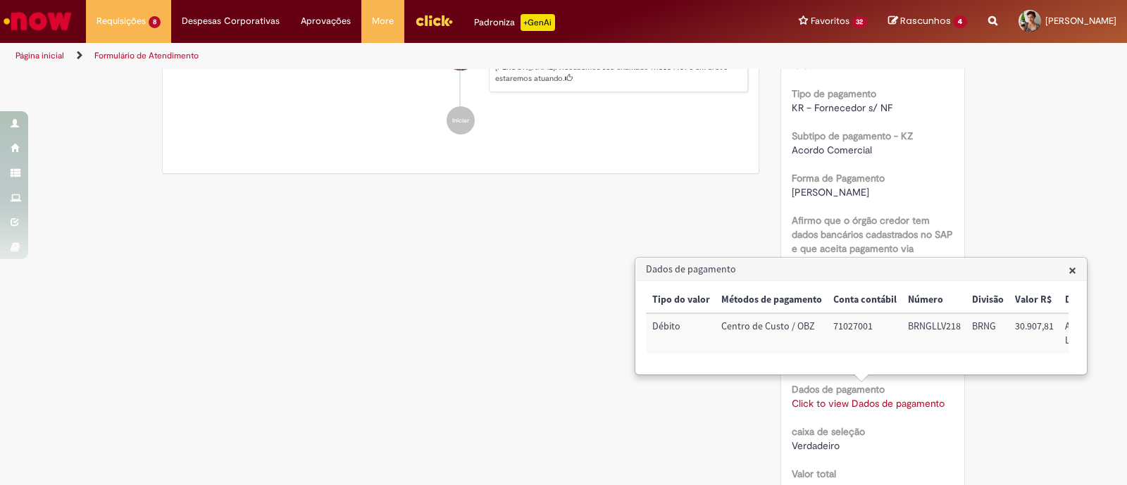
scroll to position [0, 156]
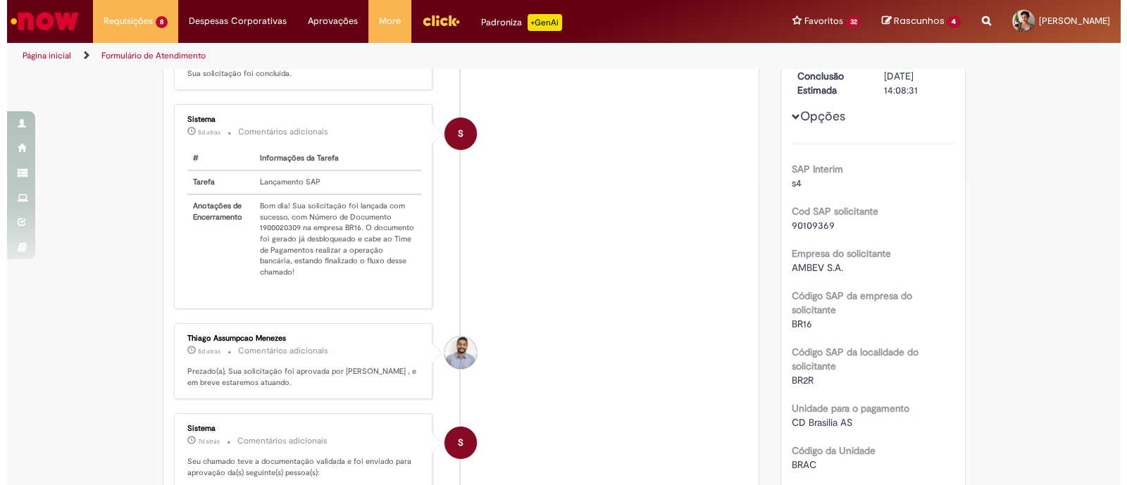
scroll to position [0, 0]
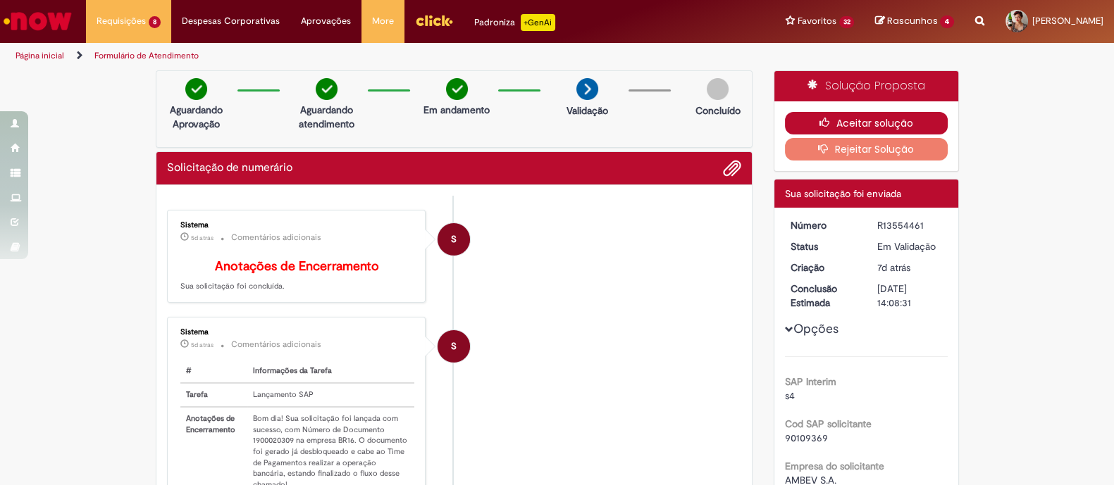
click at [893, 120] on button "Aceitar solução" at bounding box center [866, 123] width 163 height 23
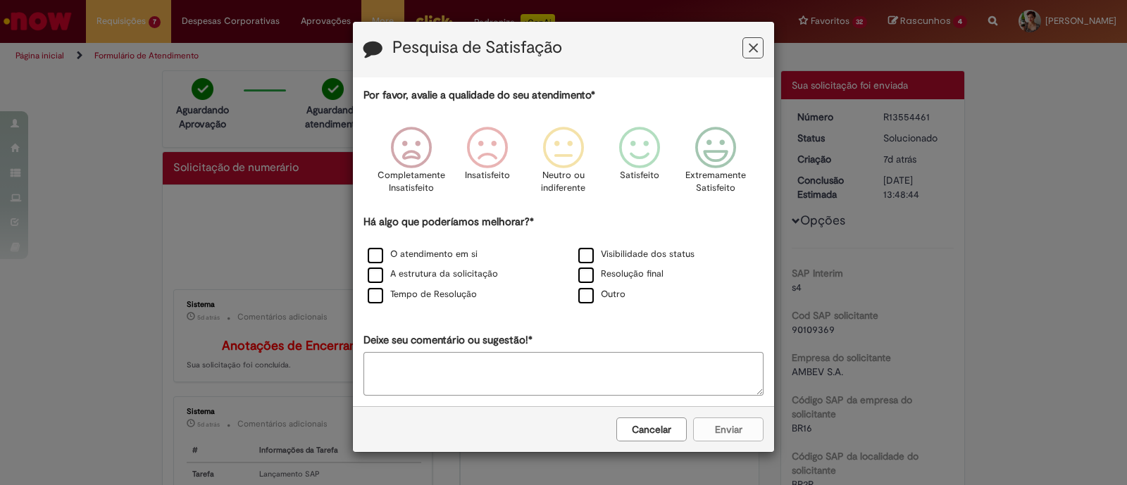
click at [759, 47] on button "Feedback" at bounding box center [752, 47] width 21 height 21
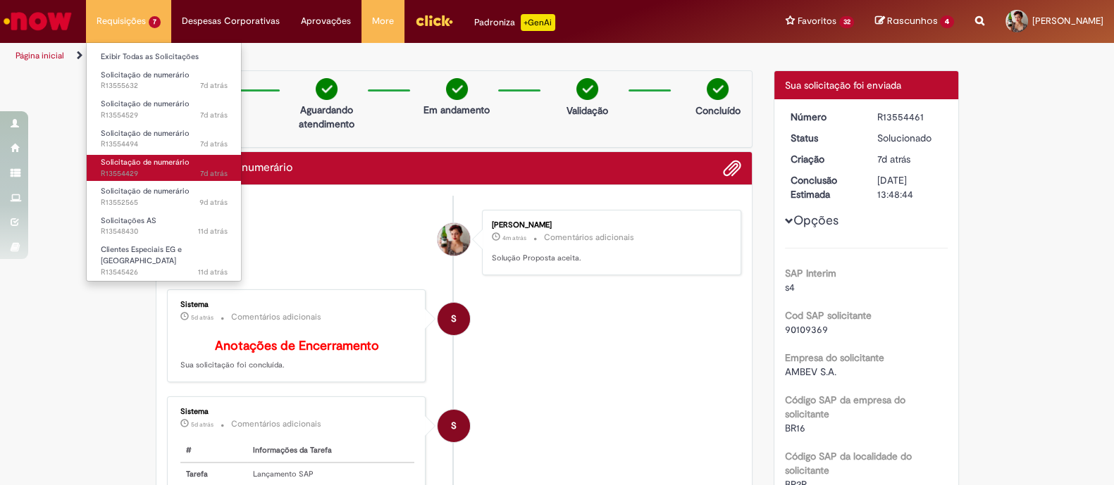
click at [175, 166] on span "Solicitação de numerário" at bounding box center [145, 162] width 89 height 11
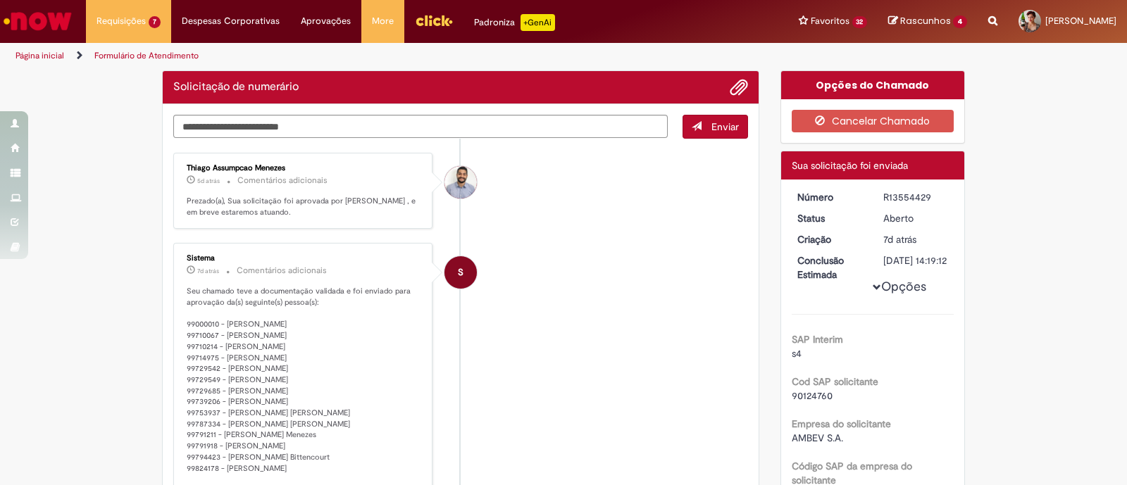
click at [163, 417] on div "Enviar Thiago Assumpcao Menezes 5d atrás 5 dias atrás Comentários adicionais Pr…" at bounding box center [461, 478] width 596 height 749
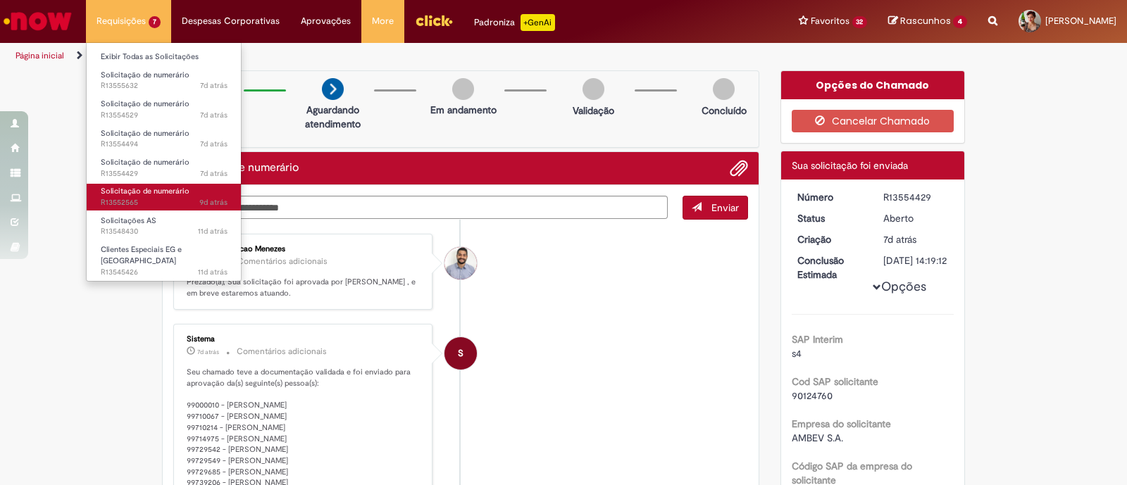
click at [162, 199] on span "9d atrás 9 dias atrás R13552565" at bounding box center [164, 202] width 127 height 11
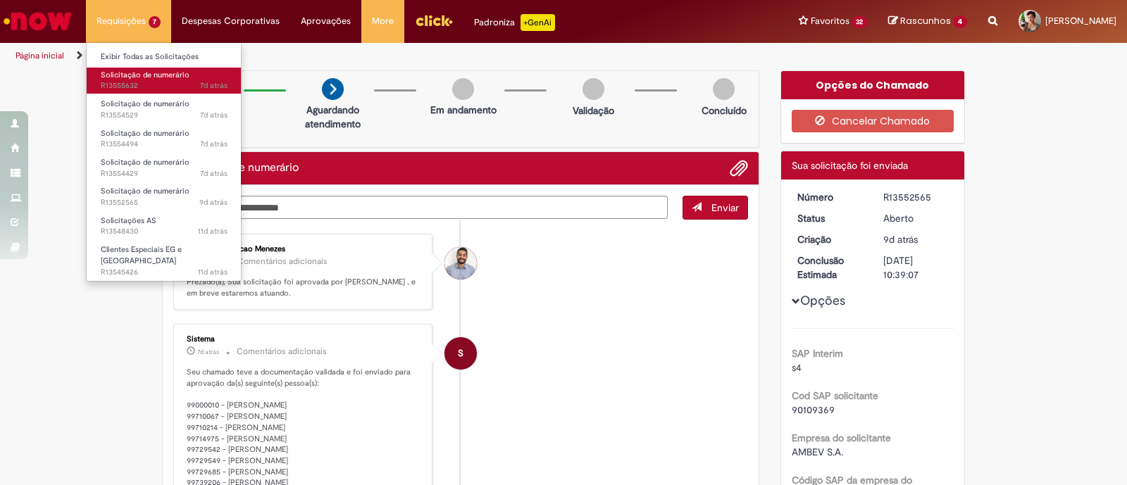
click at [170, 92] on link "Solicitação de numerário 7d atrás 7 dias atrás R13555632" at bounding box center [164, 81] width 155 height 26
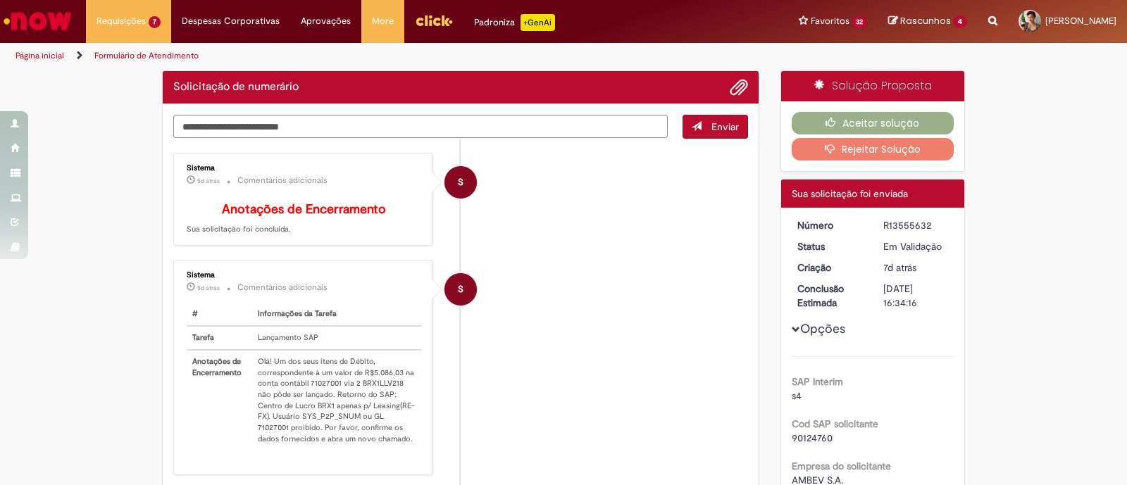
click at [335, 290] on p "5d atrás 5 dias atrás Comentários adicionais" at bounding box center [304, 288] width 235 height 16
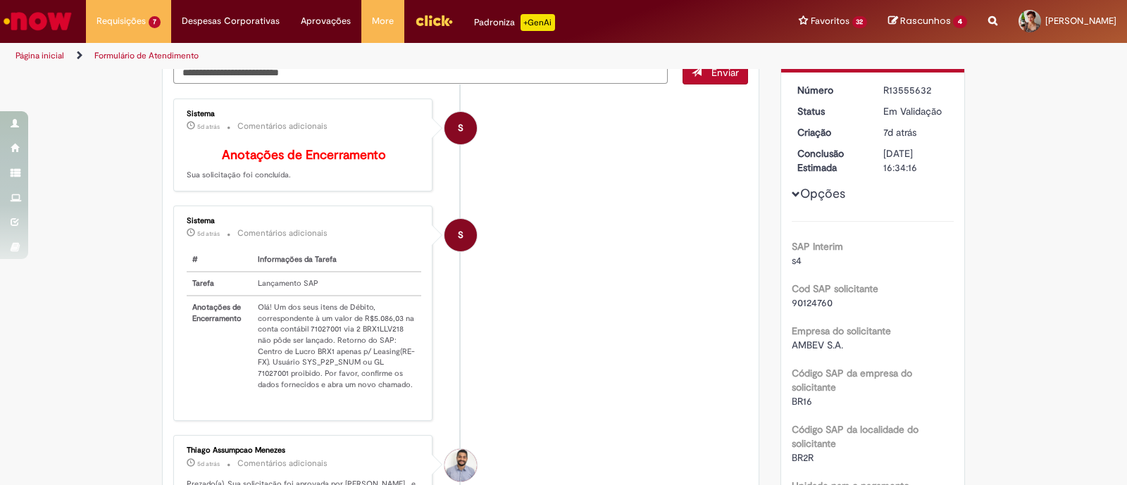
scroll to position [35, 0]
